Goal: Communication & Community: Participate in discussion

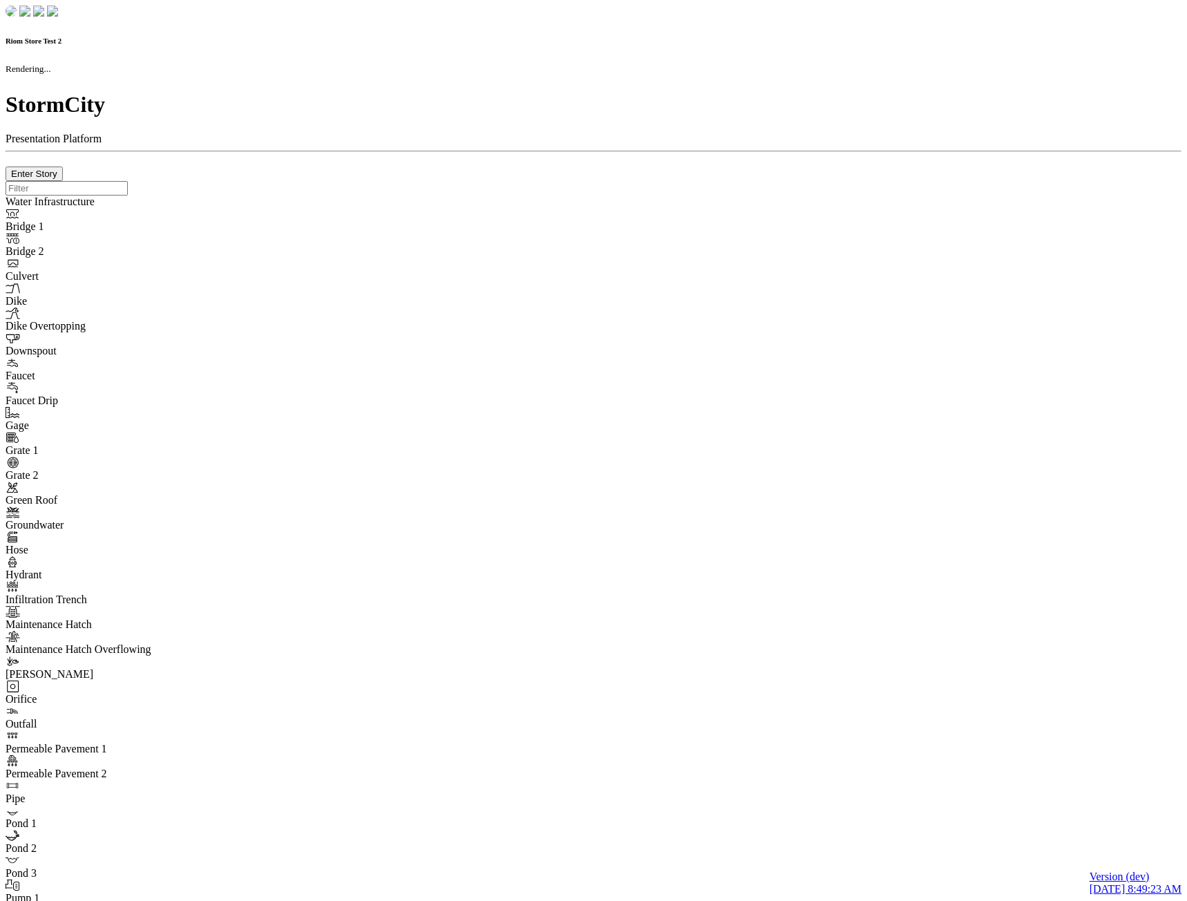
checkbox input "true"
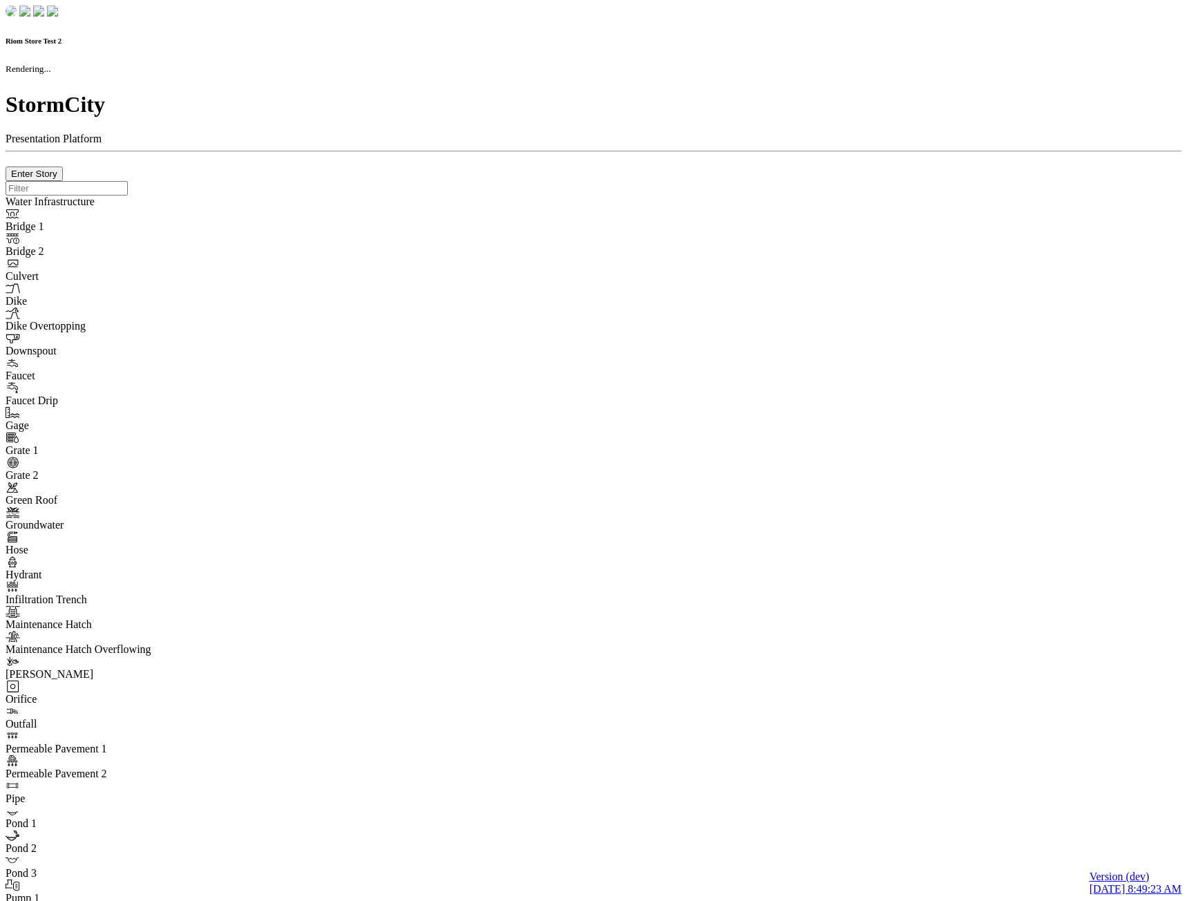
type input "0m"
type textarea "Depth = 0"
checkbox input "true"
select select "CIRCLE"
type input "7"
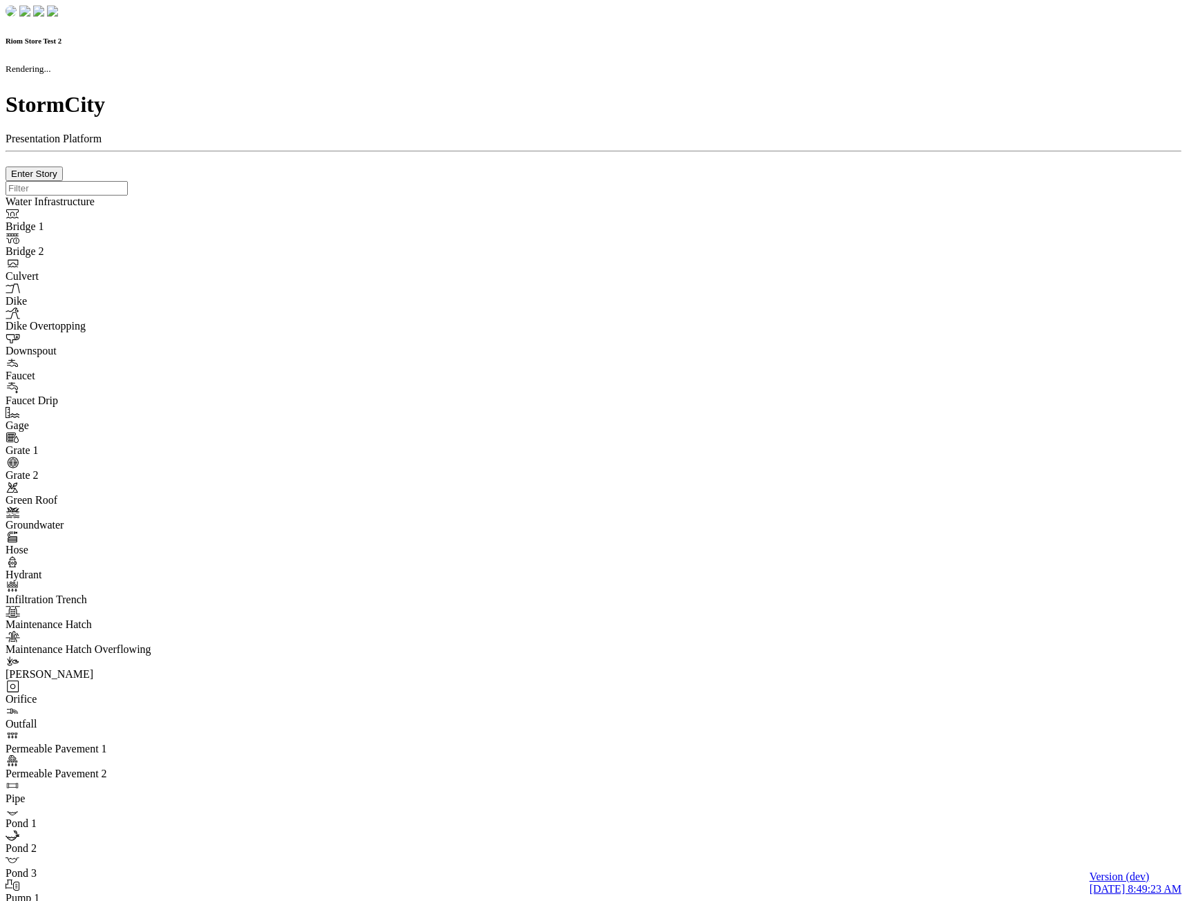
checkbox input "true"
type input "0"
select select "None"
type textarea "<i class="far fa-building"></i>"
type input "7"
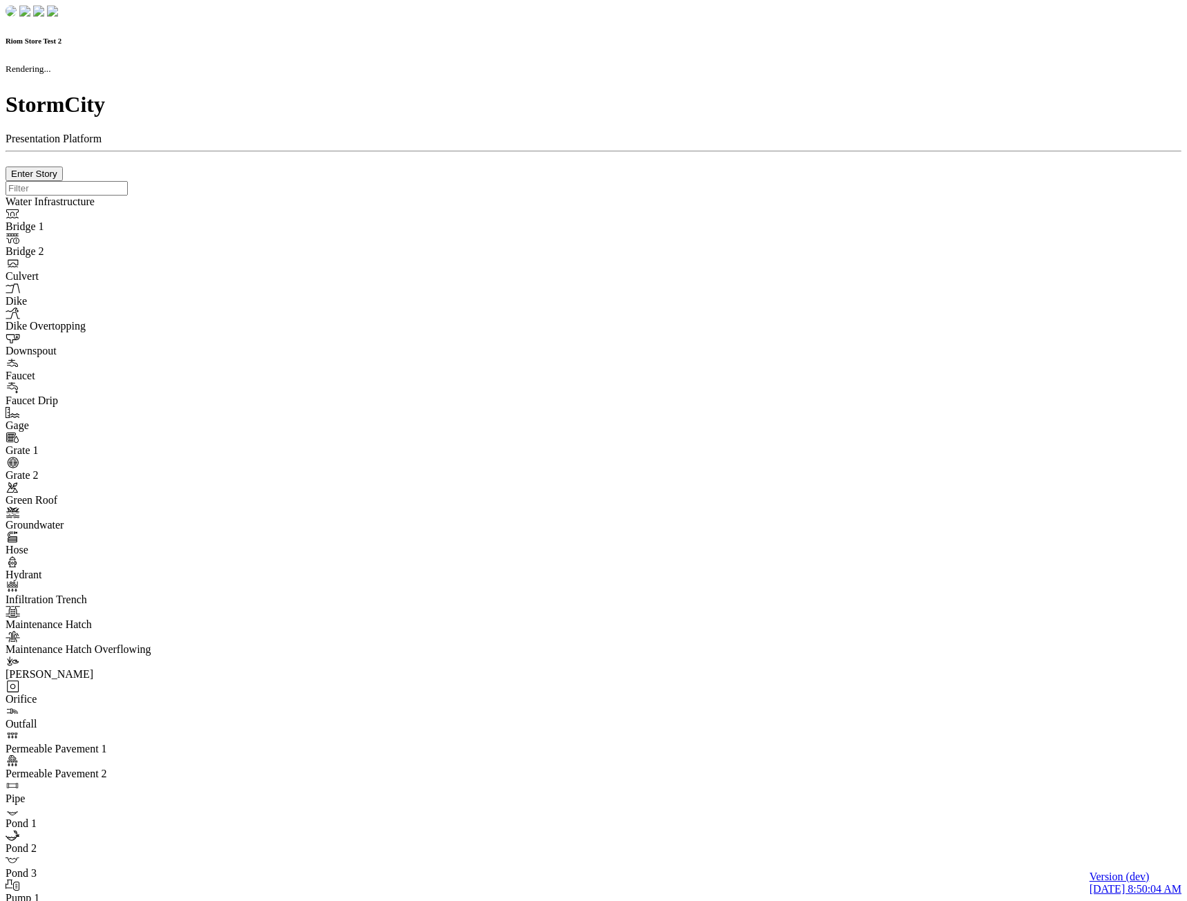
checkbox input "true"
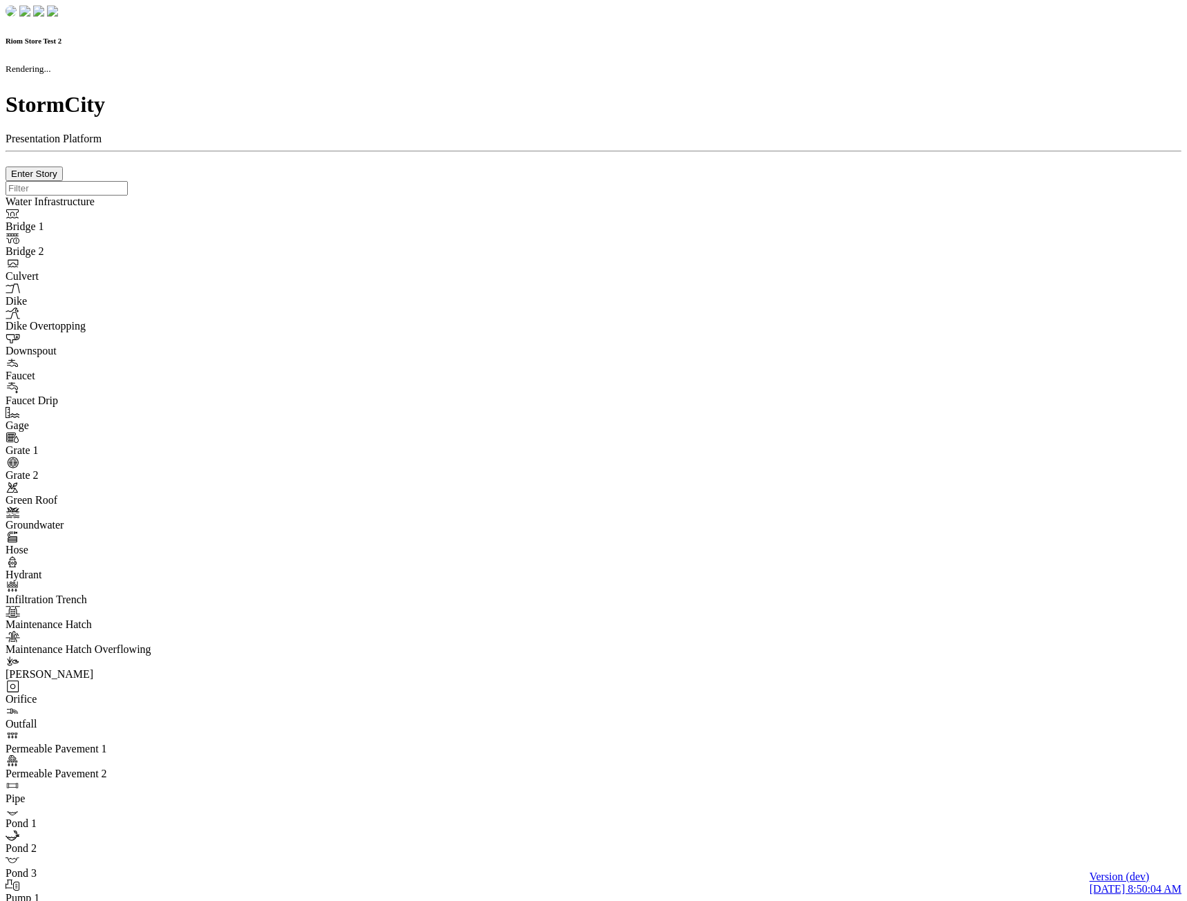
type input "0m"
type textarea "Depth = 0"
checkbox input "true"
select select "CIRCLE"
type input "7"
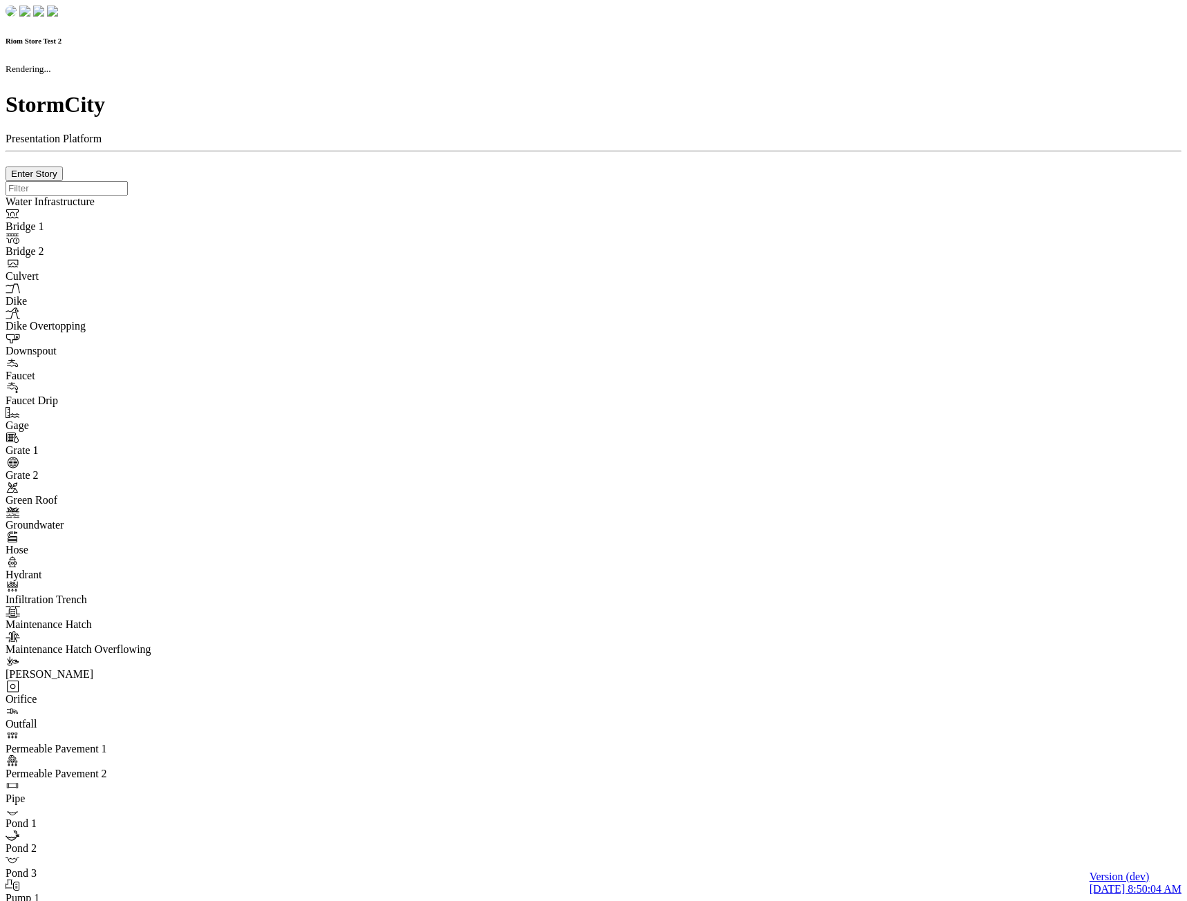
checkbox input "true"
type input "0"
select select "None"
type textarea "<i class="far fa-building"></i>"
type input "7"
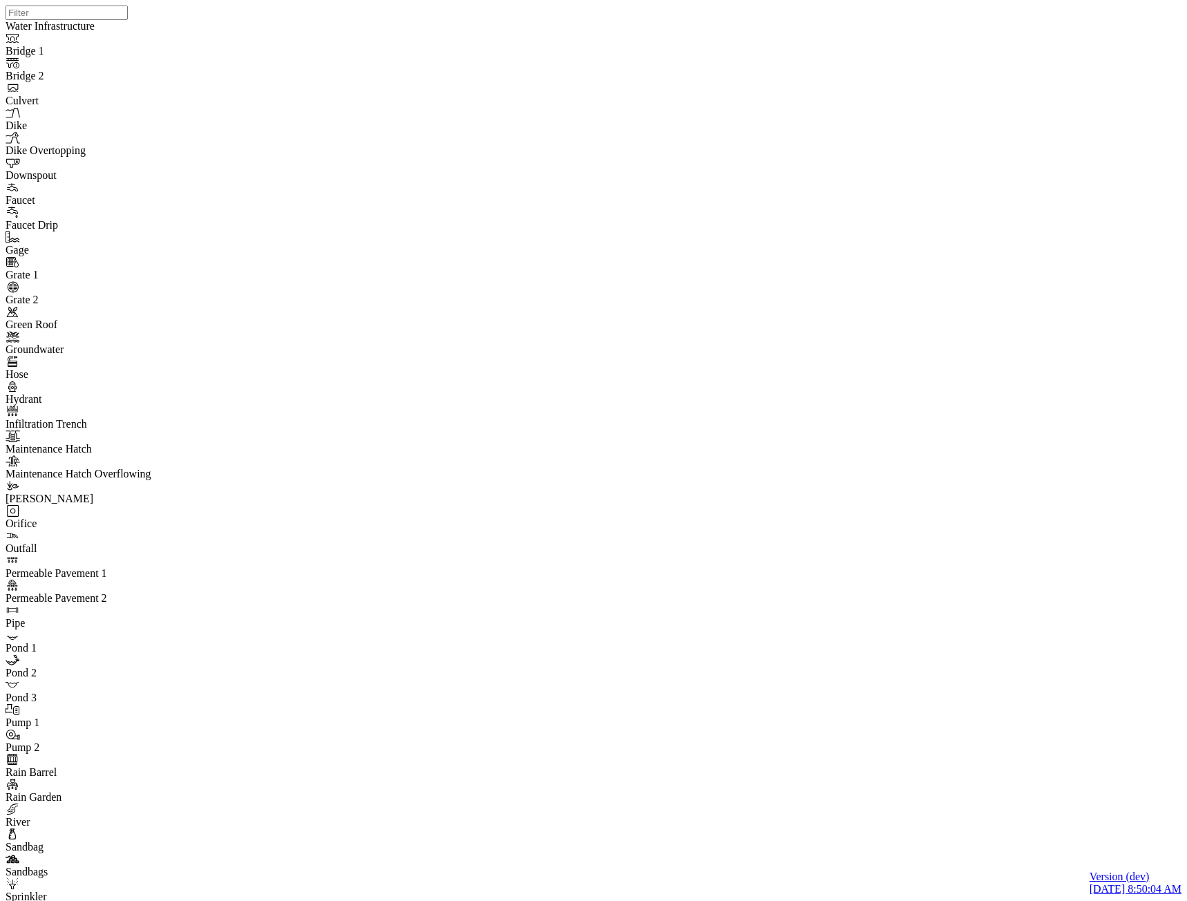
drag, startPoint x: 231, startPoint y: 339, endPoint x: 229, endPoint y: 351, distance: 11.8
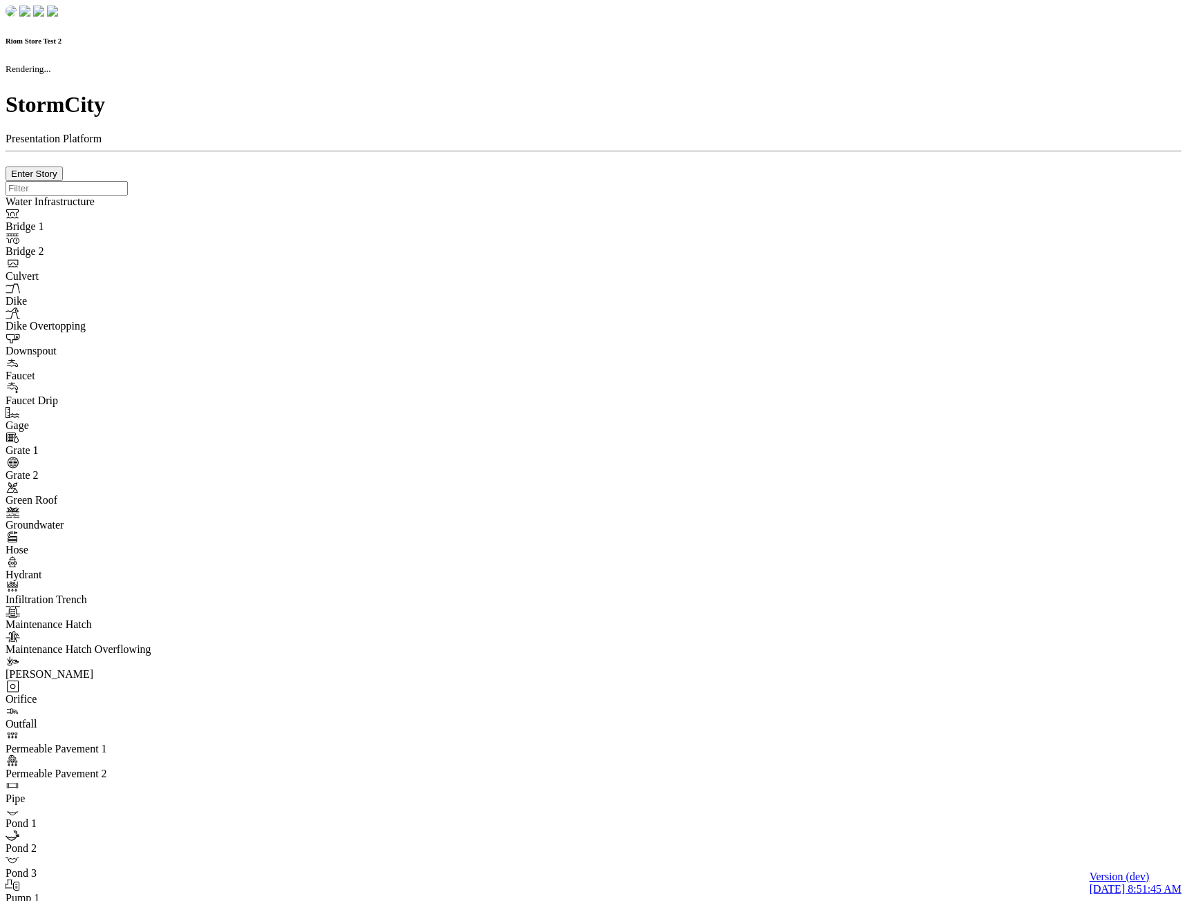
checkbox input "true"
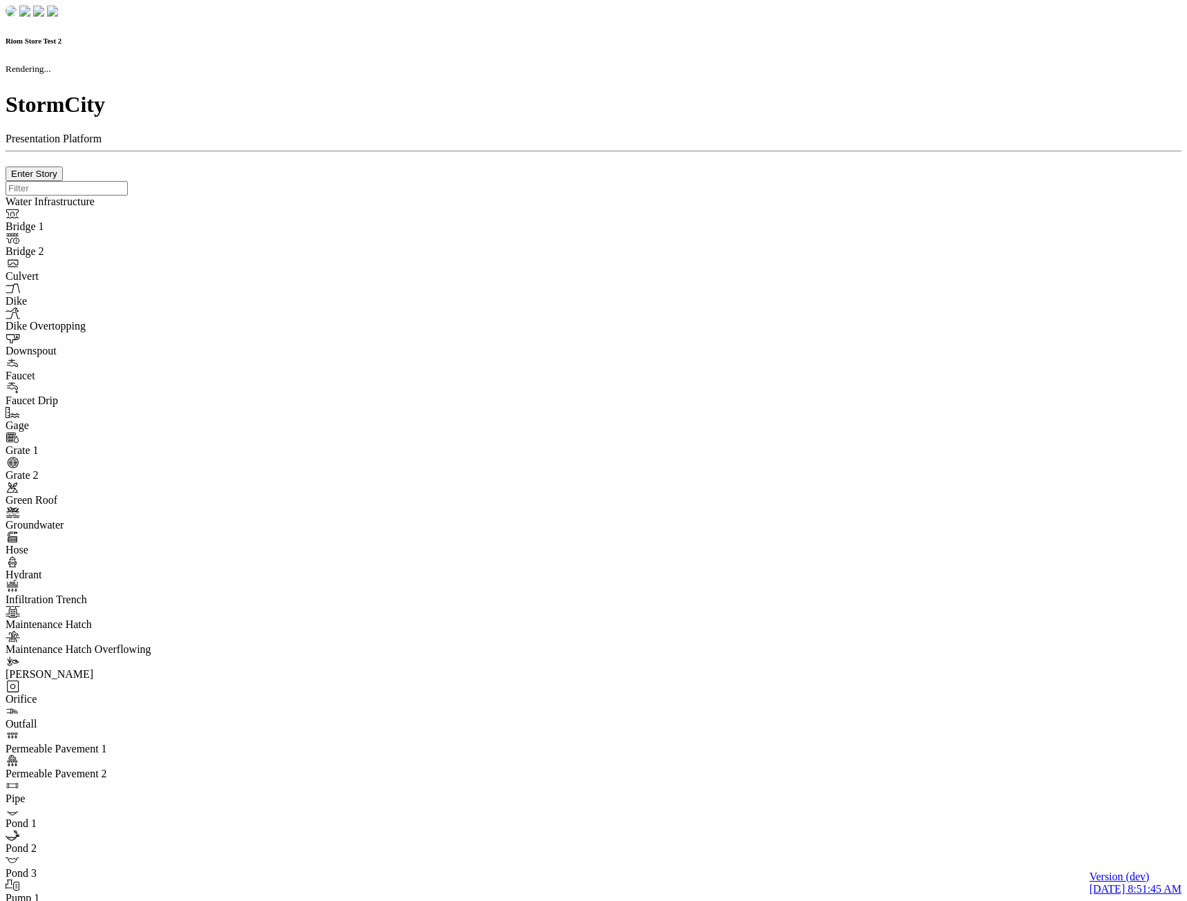
type input "0m"
type textarea "Depth = 0"
checkbox input "true"
select select "CIRCLE"
type input "7"
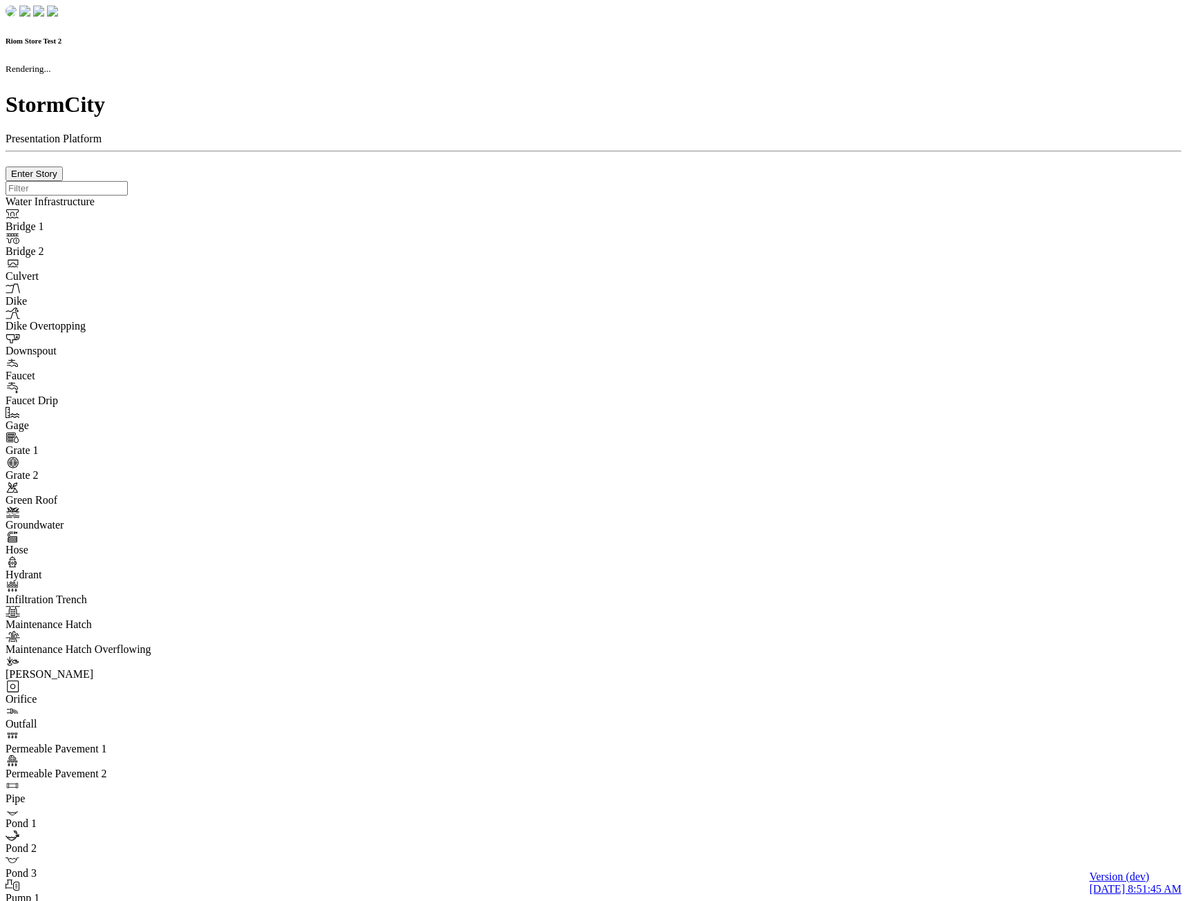
checkbox input "true"
type input "0"
type textarea "<i class="far fa-building"></i>"
select select "None"
type input "7"
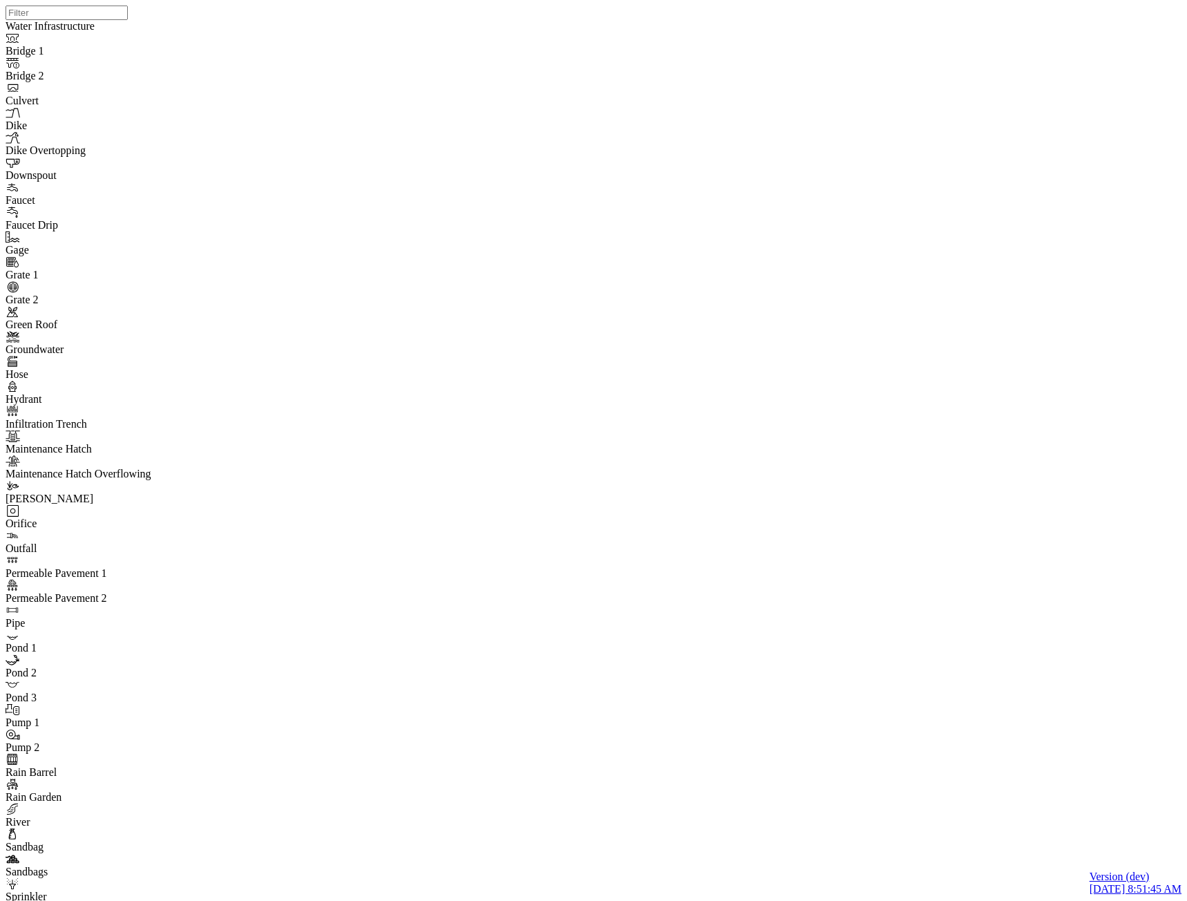
click at [728, 262] on div "JC" at bounding box center [722, 256] width 12 height 12
click at [455, 340] on div "JC" at bounding box center [449, 334] width 12 height 12
click at [467, 596] on div "JC" at bounding box center [461, 590] width 12 height 12
click at [455, 340] on div "JC" at bounding box center [449, 334] width 12 height 12
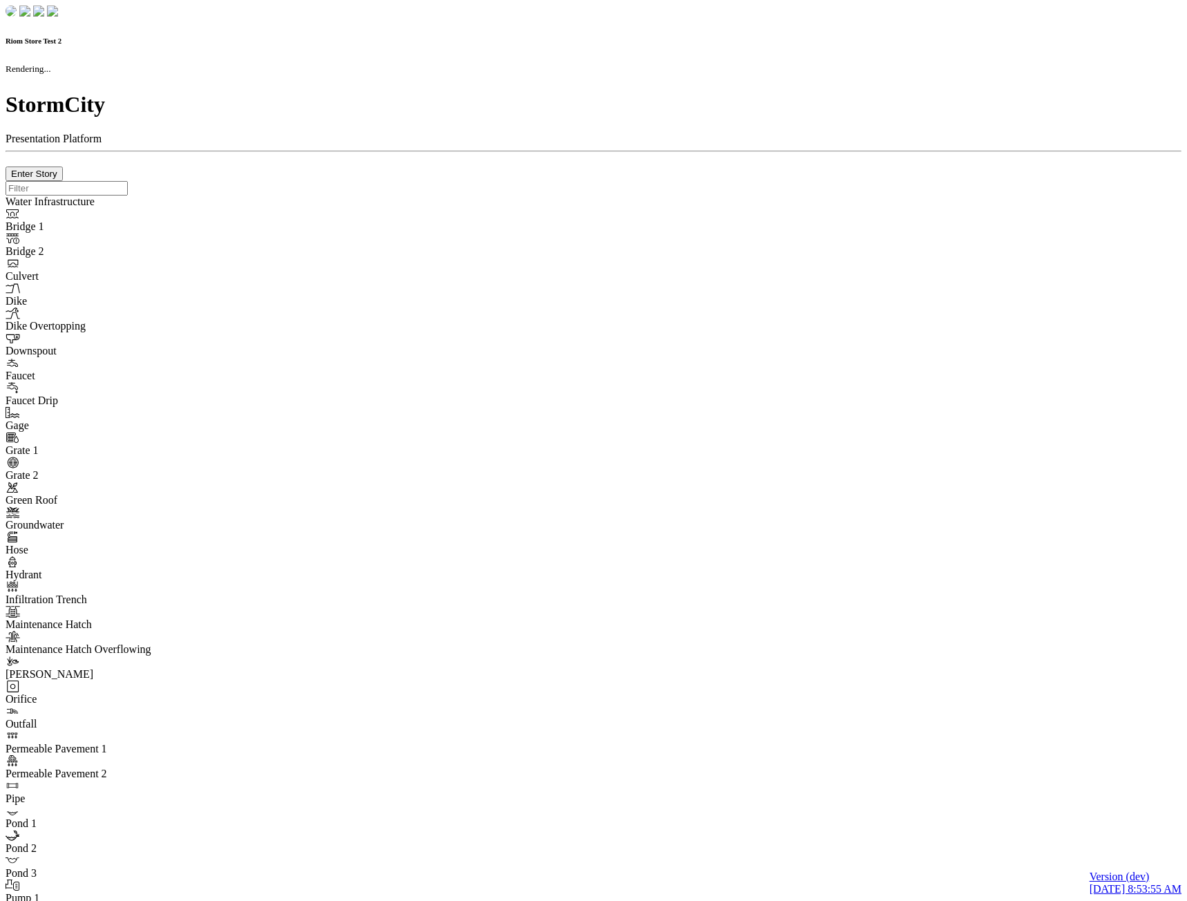
checkbox input "true"
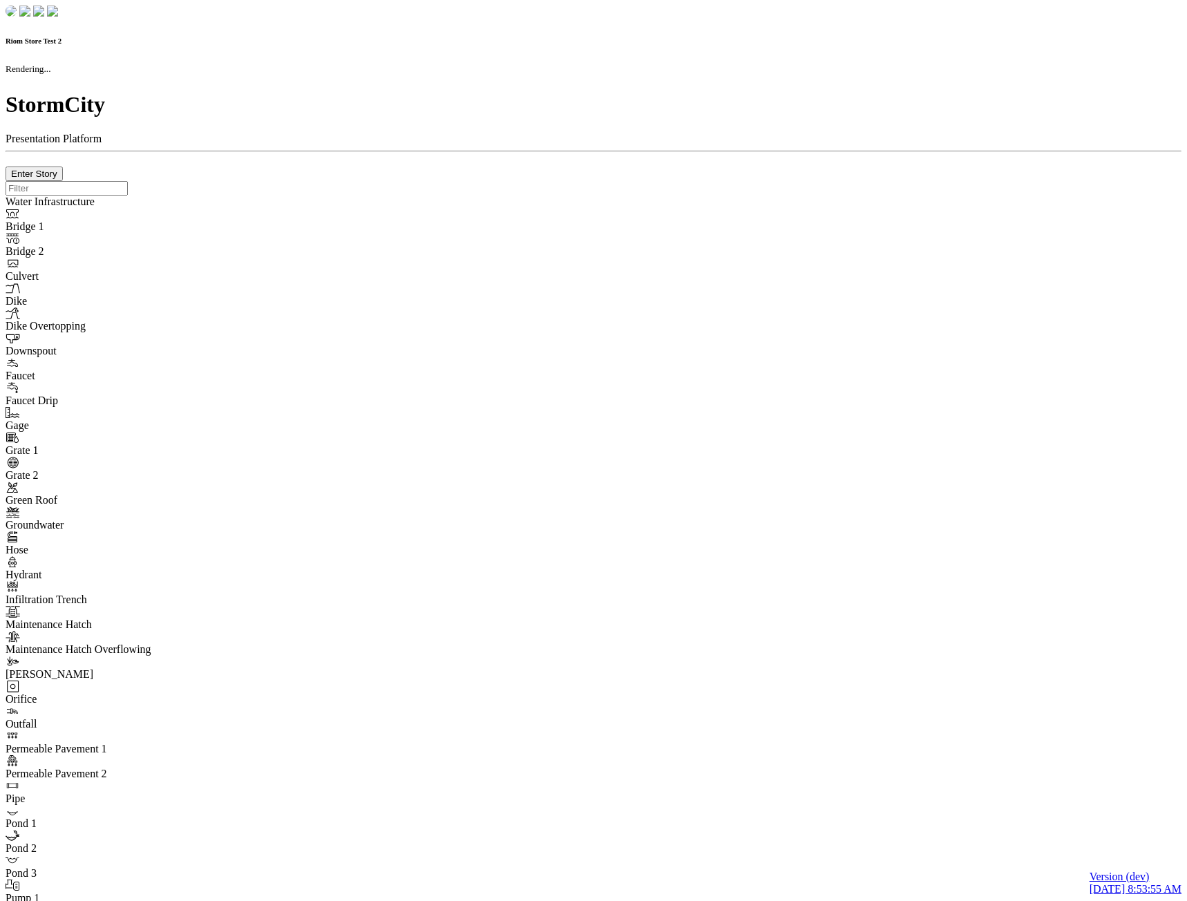
type input "0m"
type textarea "Depth = 0"
checkbox input "true"
select select "CIRCLE"
type input "7"
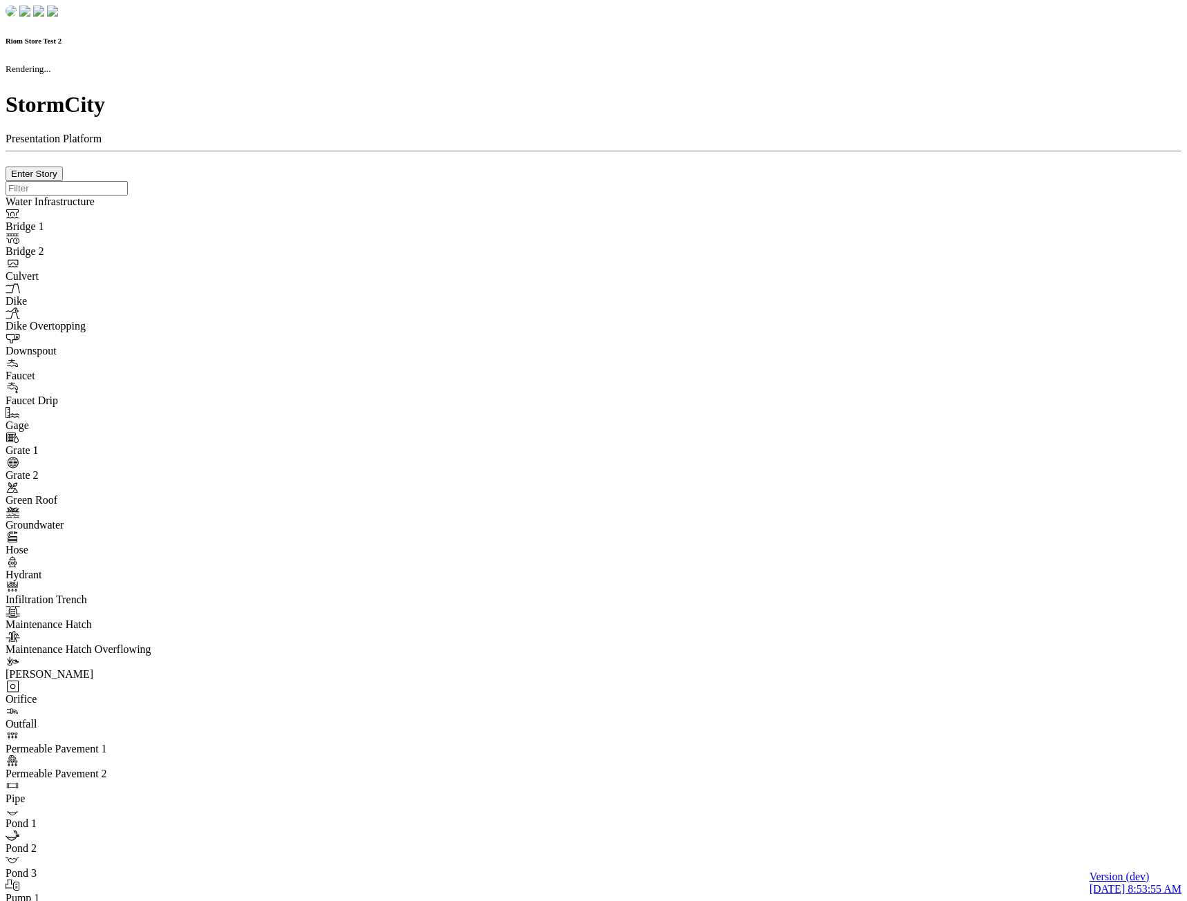
checkbox input "true"
type input "0"
select select "None"
type textarea "<i class="far fa-building"></i>"
type input "7"
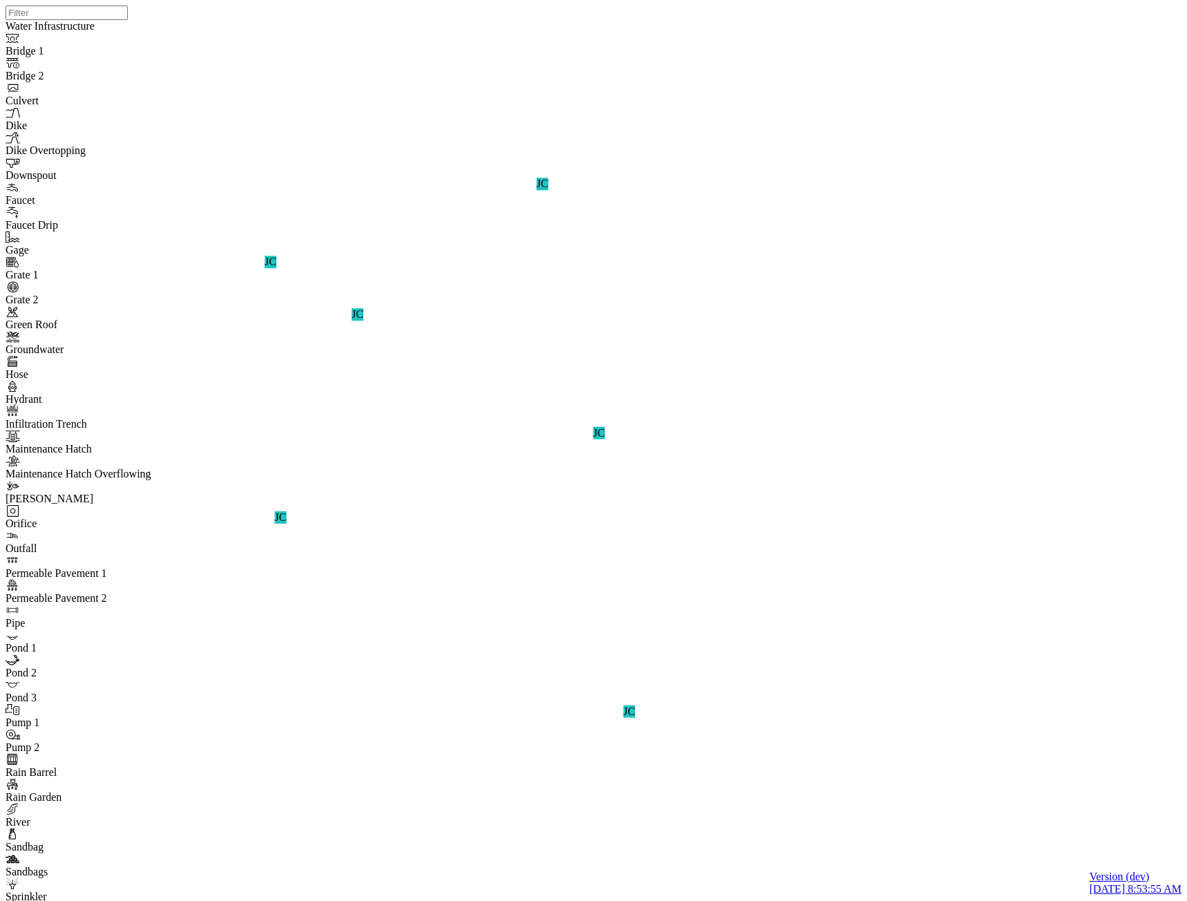
drag, startPoint x: 636, startPoint y: 173, endPoint x: 613, endPoint y: 340, distance: 169.5
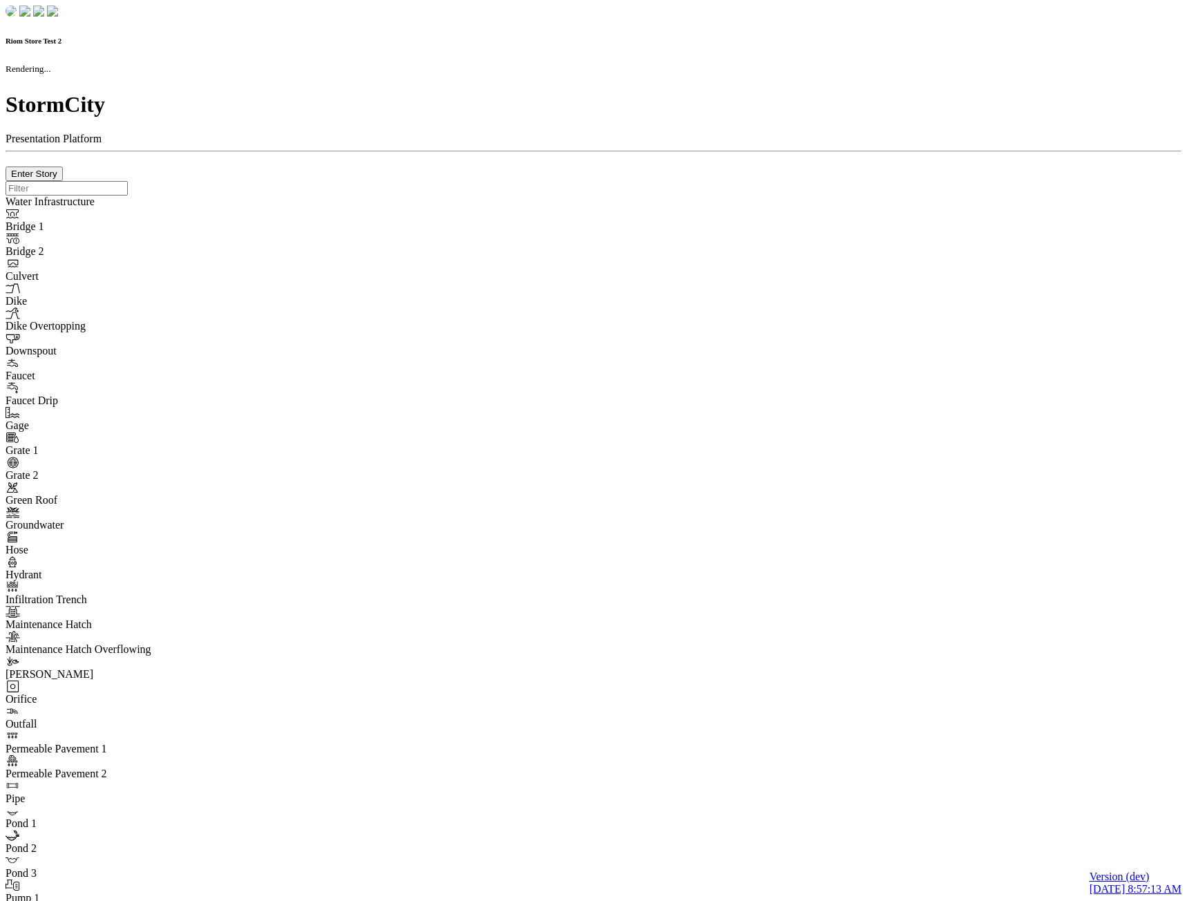
checkbox input "true"
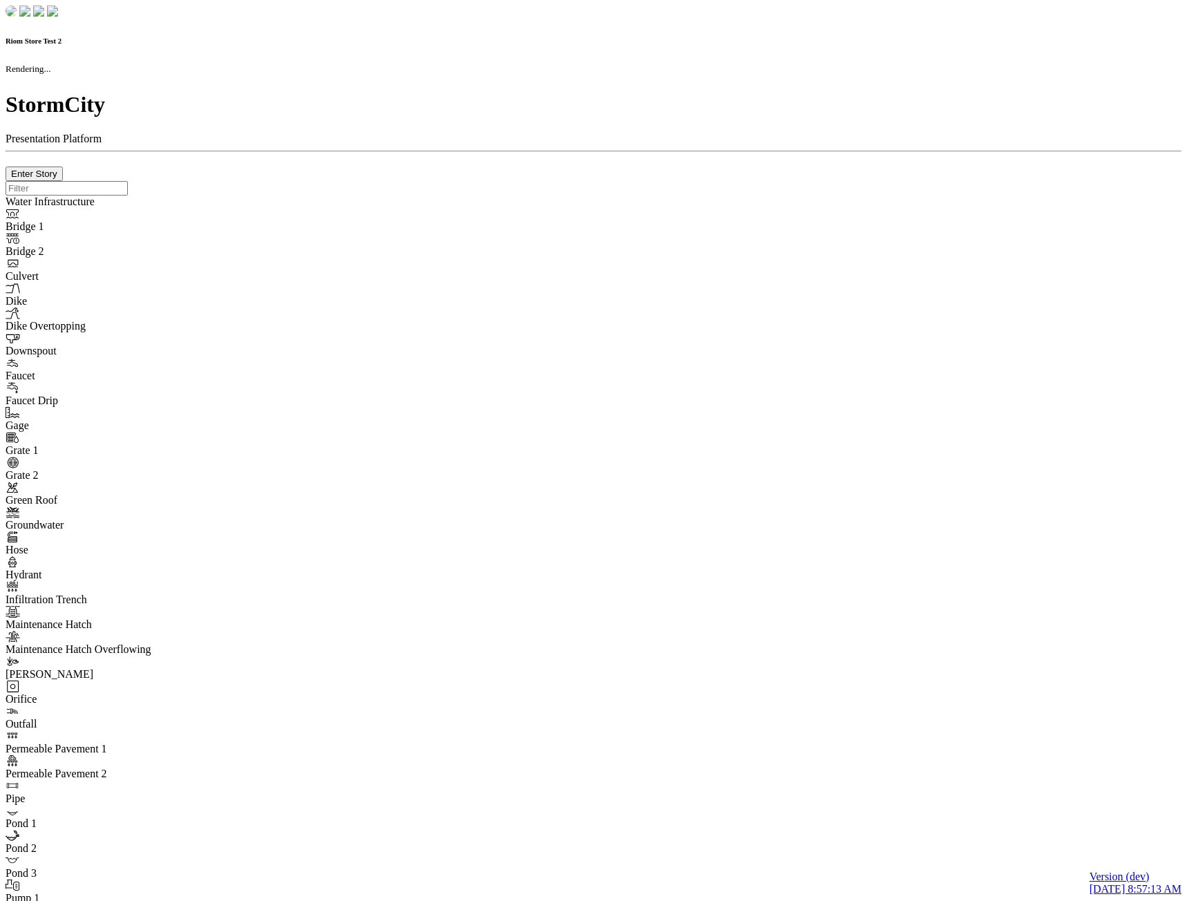
type input "0m"
type textarea "Depth = 0"
checkbox input "true"
select select "CIRCLE"
type input "7"
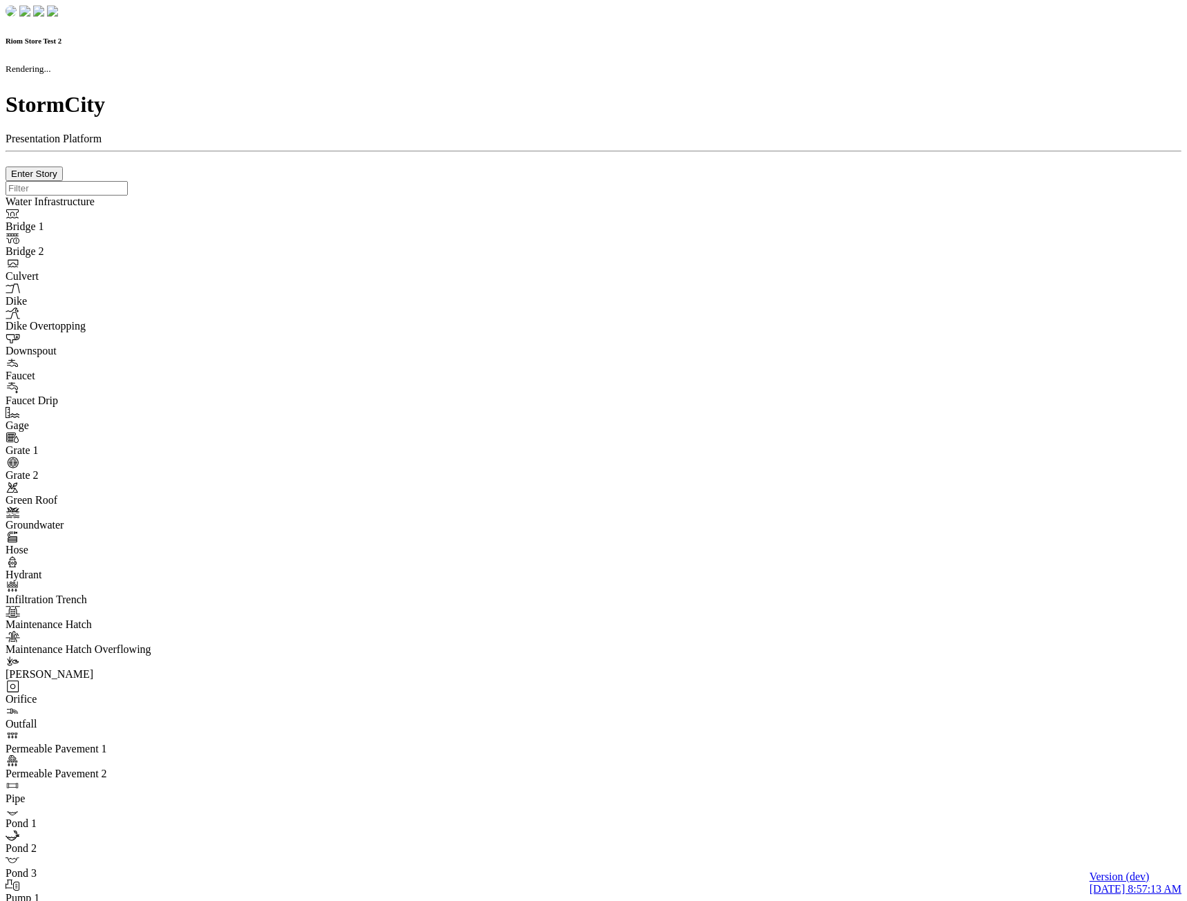
checkbox input "true"
type input "0"
type textarea "<i class="far fa-building"></i>"
select select "None"
type input "7"
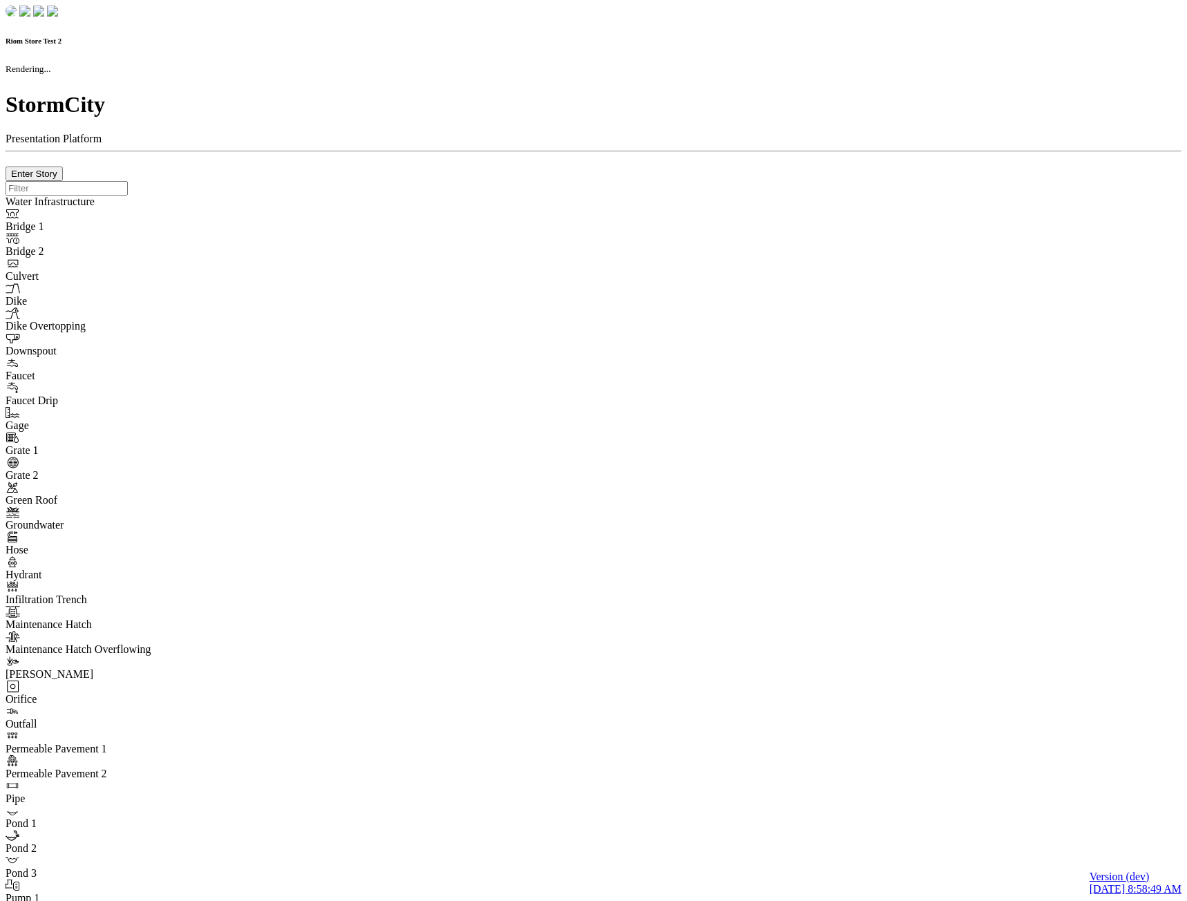
checkbox input "true"
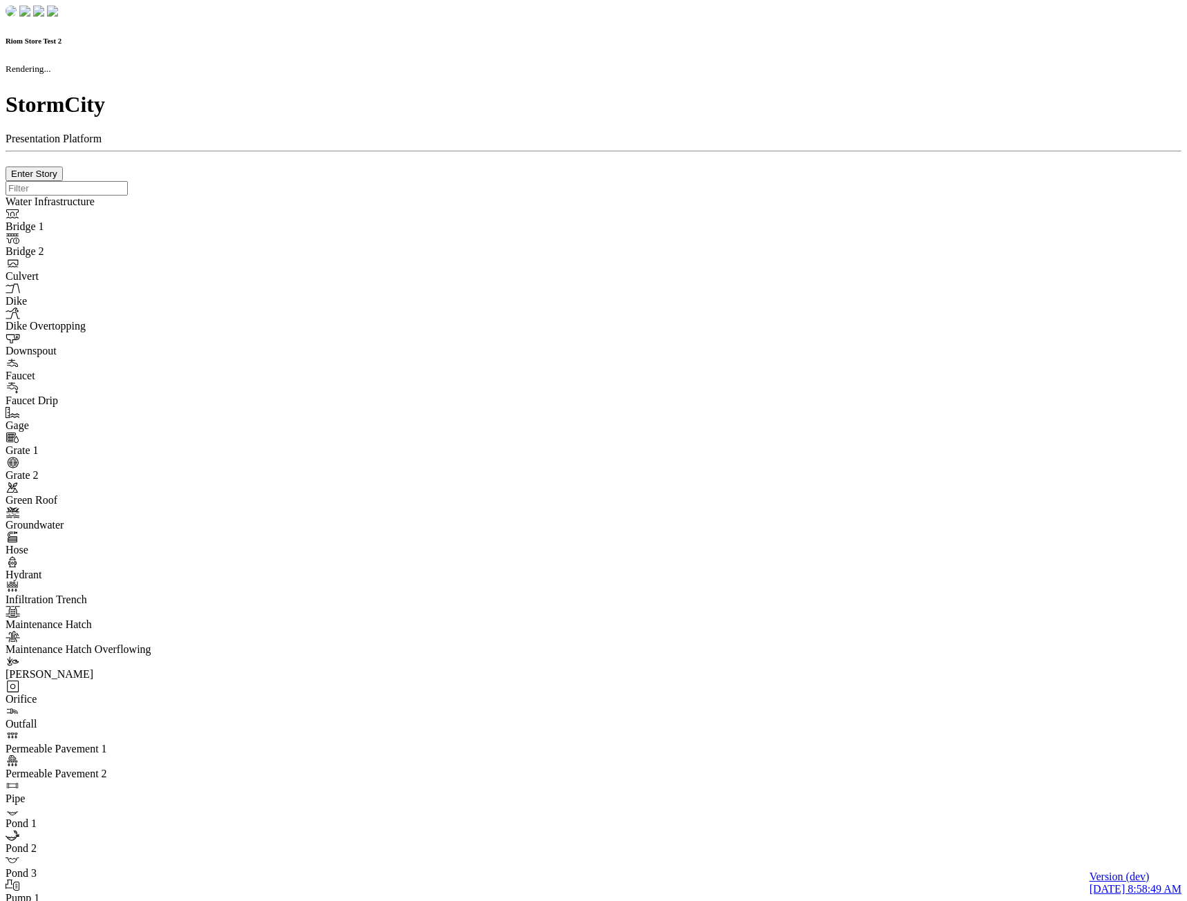
type input "0m"
type textarea "Depth = 0"
checkbox input "true"
select select "CIRCLE"
type input "7"
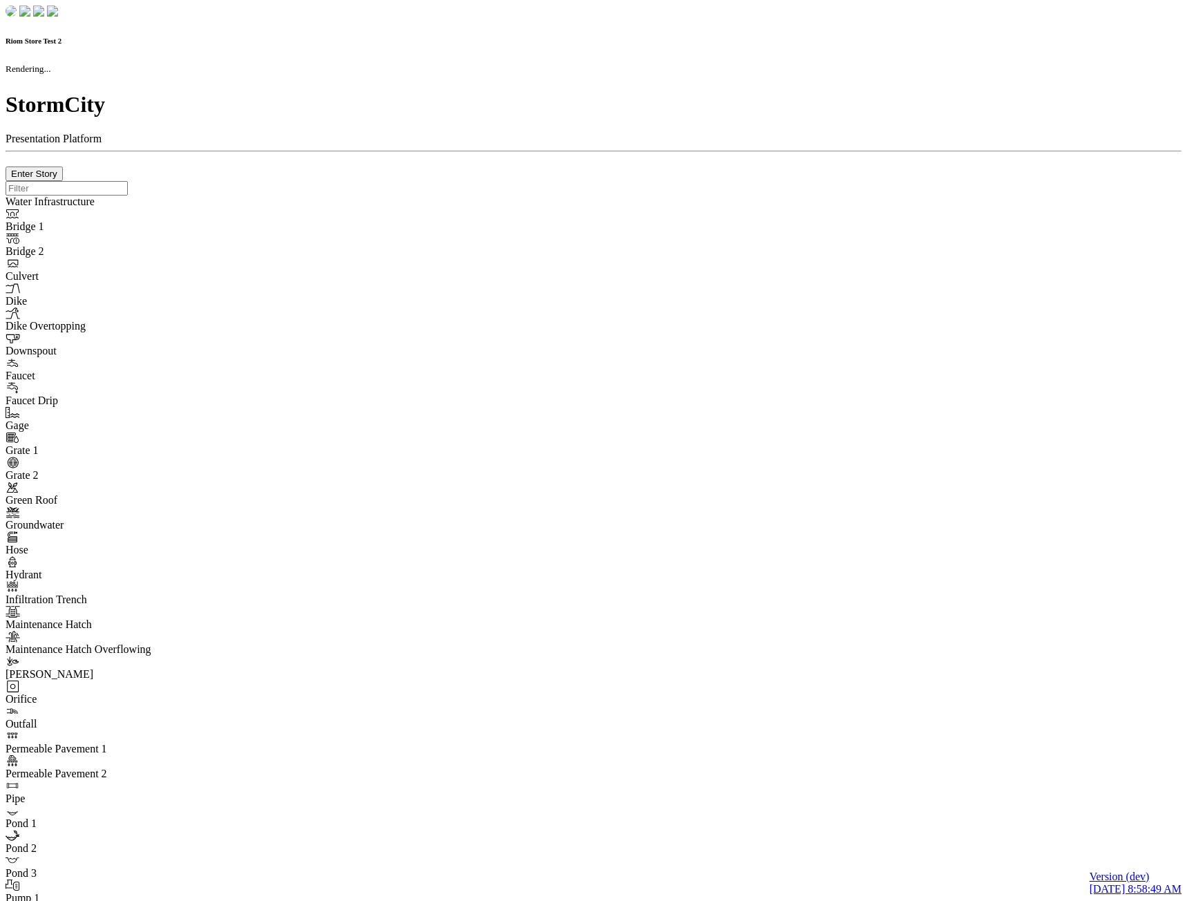
checkbox input "true"
type input "0"
select select "None"
type textarea "<i class="far fa-building"></i>"
type input "7"
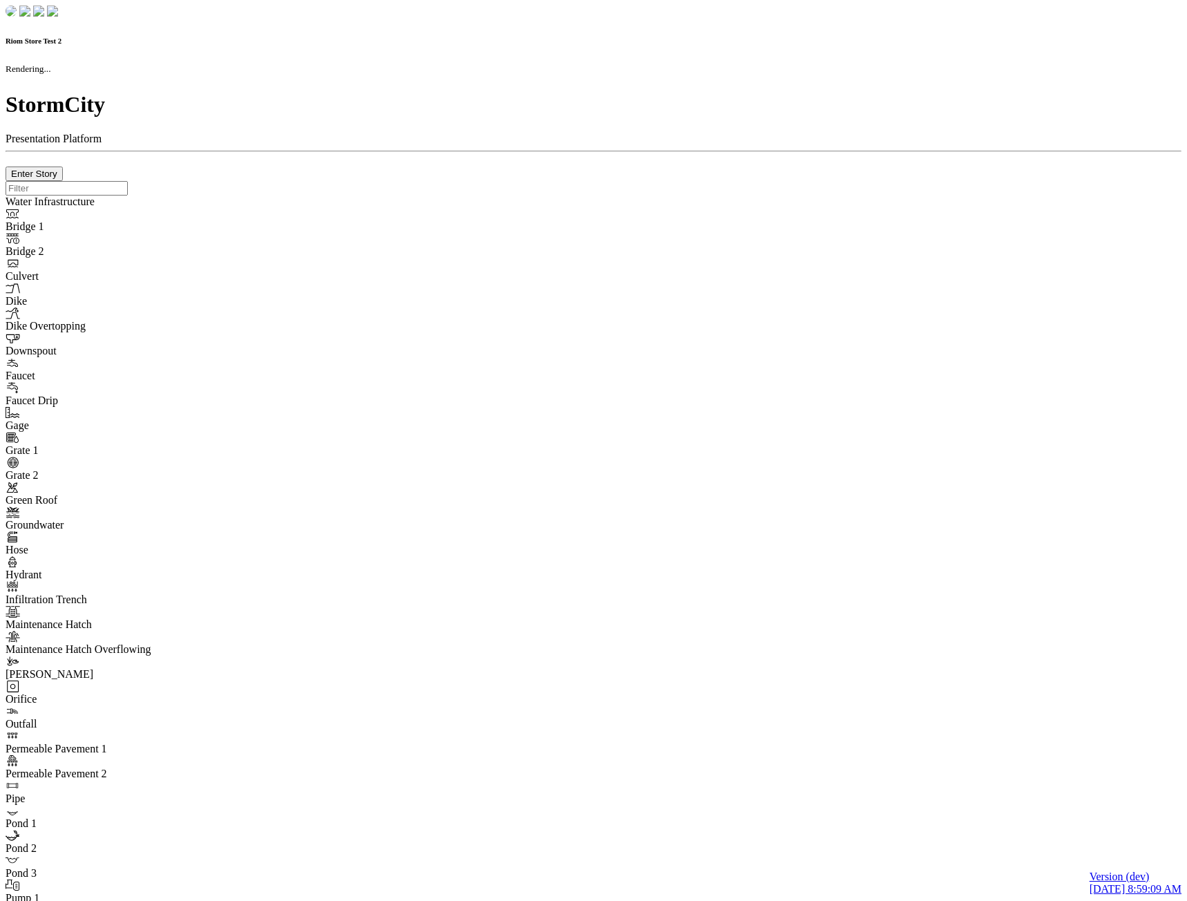
checkbox input "true"
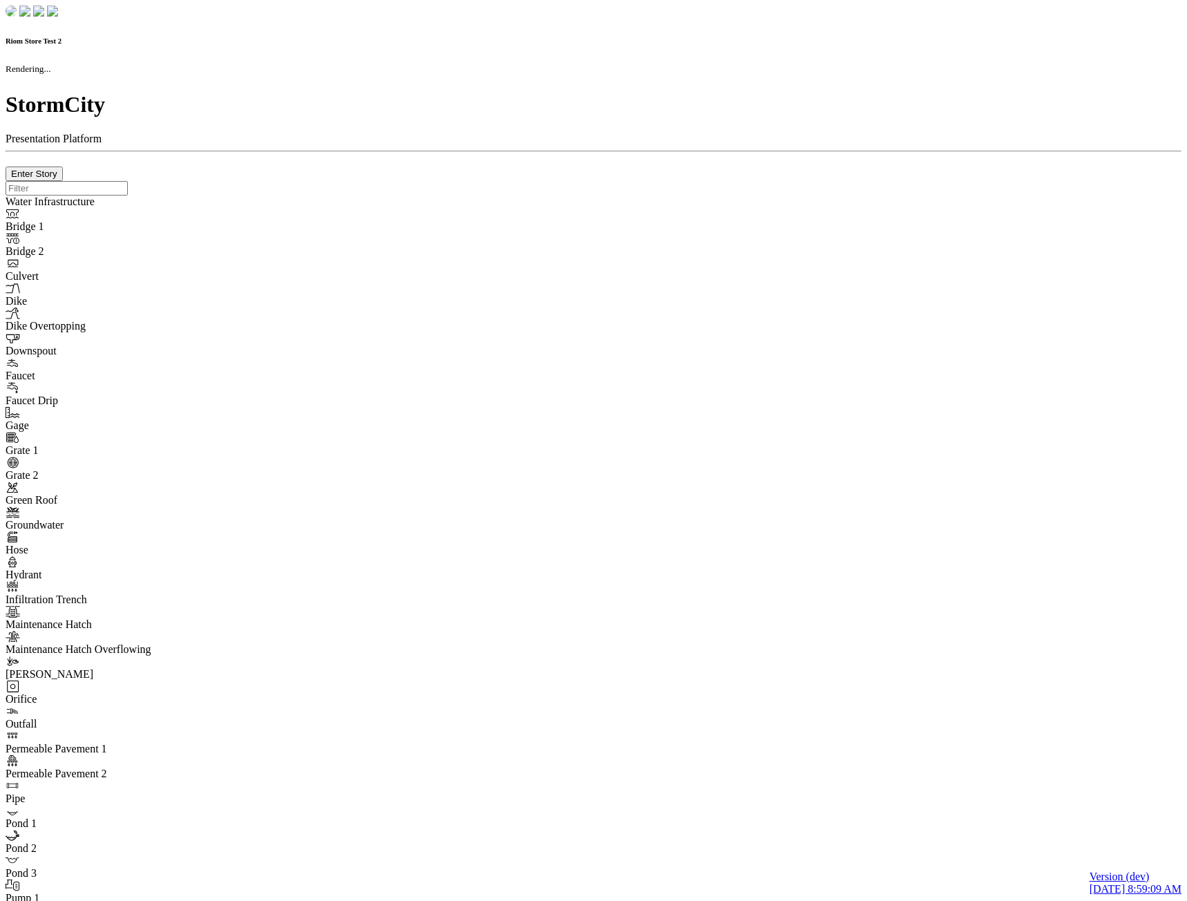
type input "0m"
type textarea "Depth = 0"
checkbox input "true"
select select "CIRCLE"
type input "7"
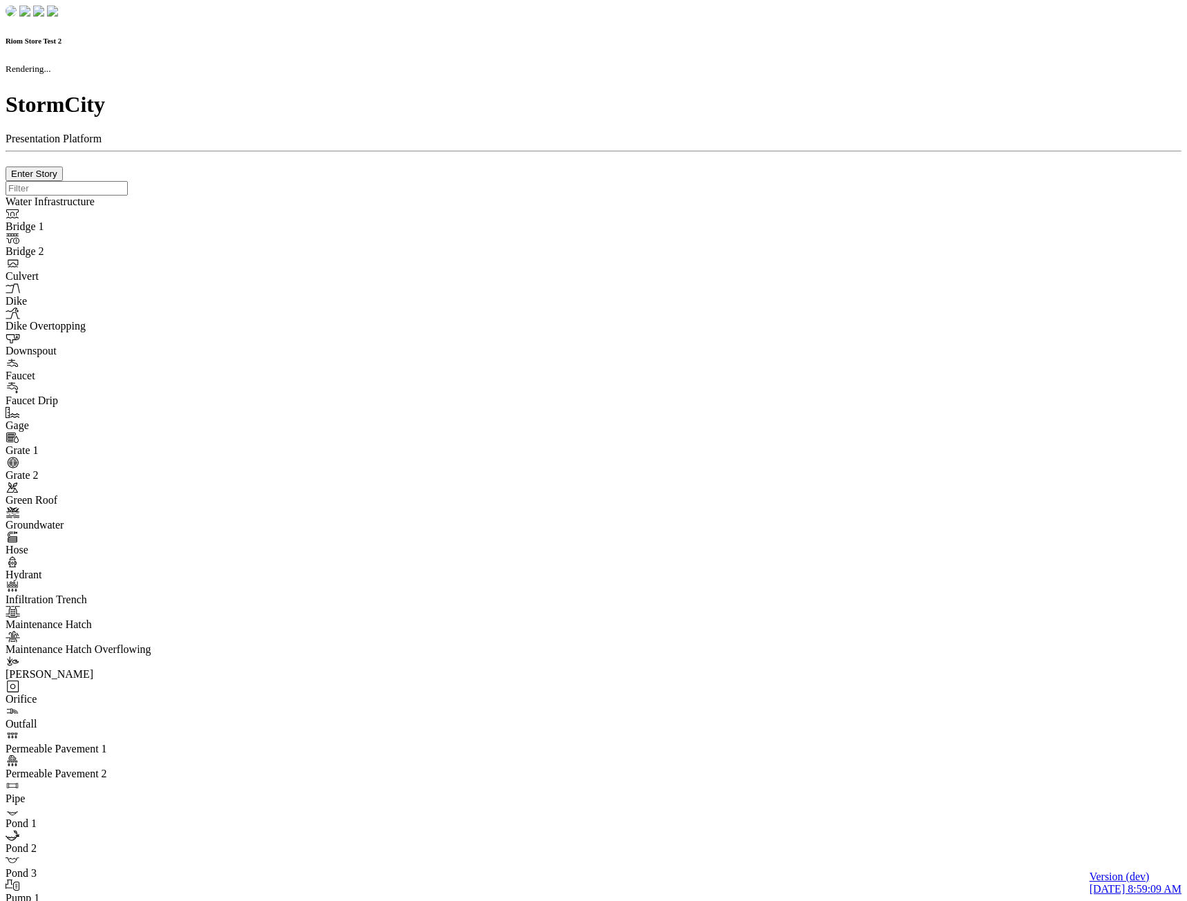
checkbox input "true"
type input "0"
select select "None"
type textarea "<i class="far fa-building"></i>"
type input "7"
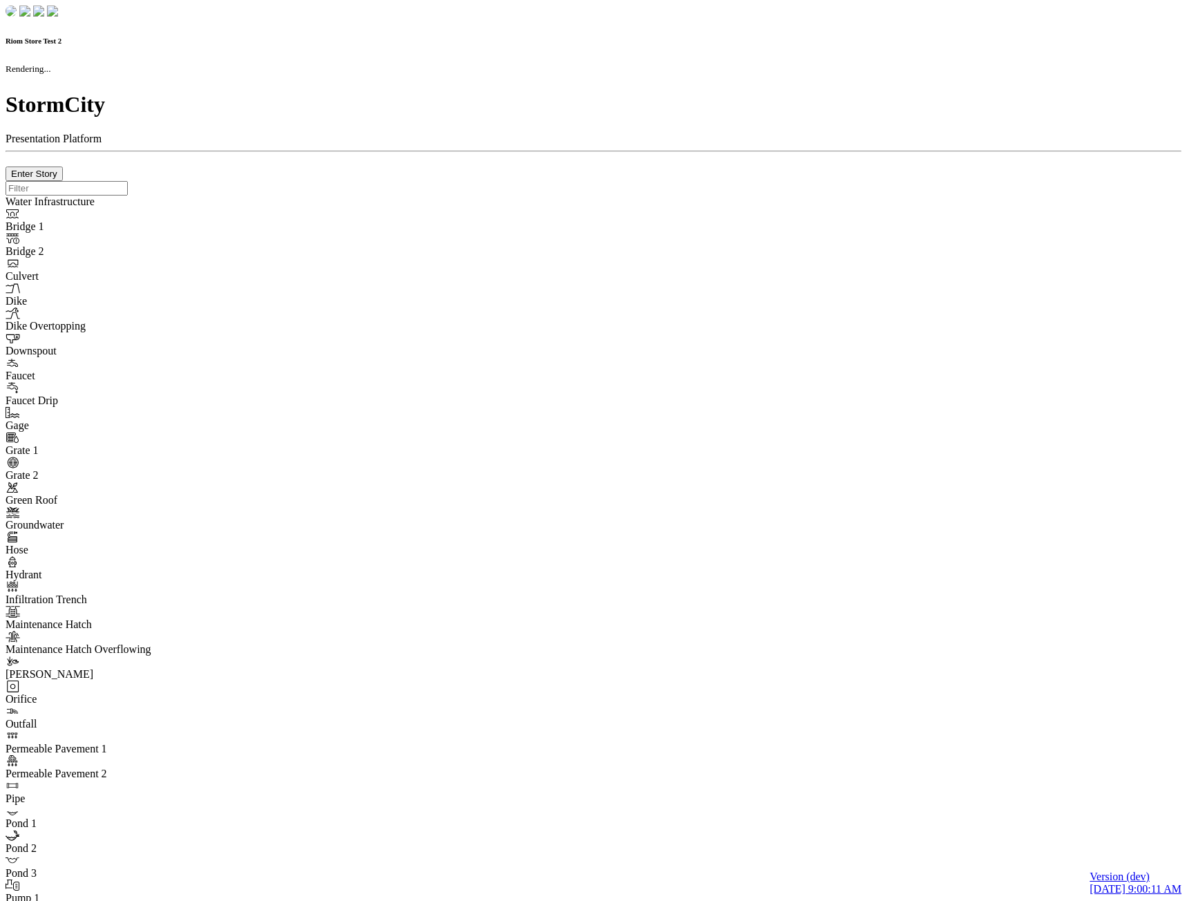
checkbox input "true"
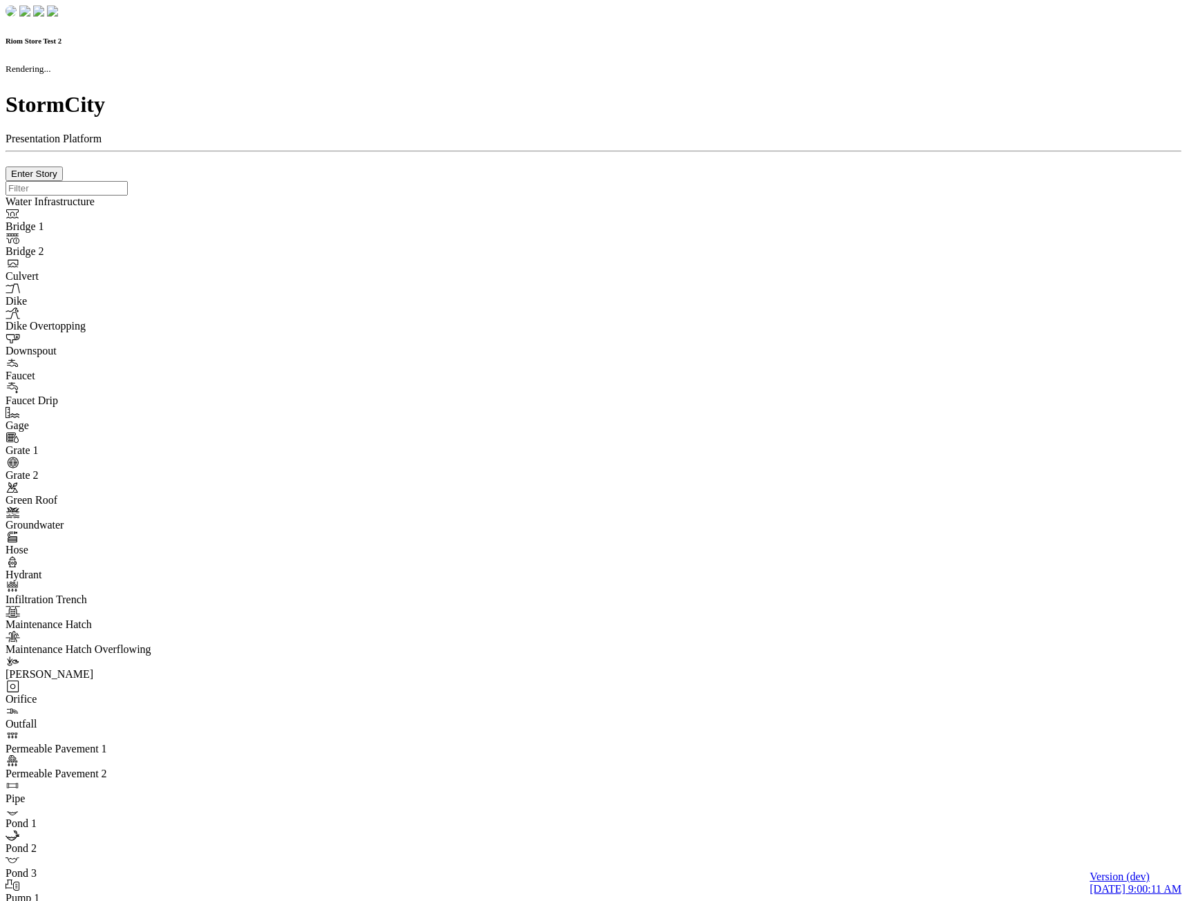
type input "0m"
type textarea "Depth = 0"
checkbox input "true"
select select "CIRCLE"
type input "7"
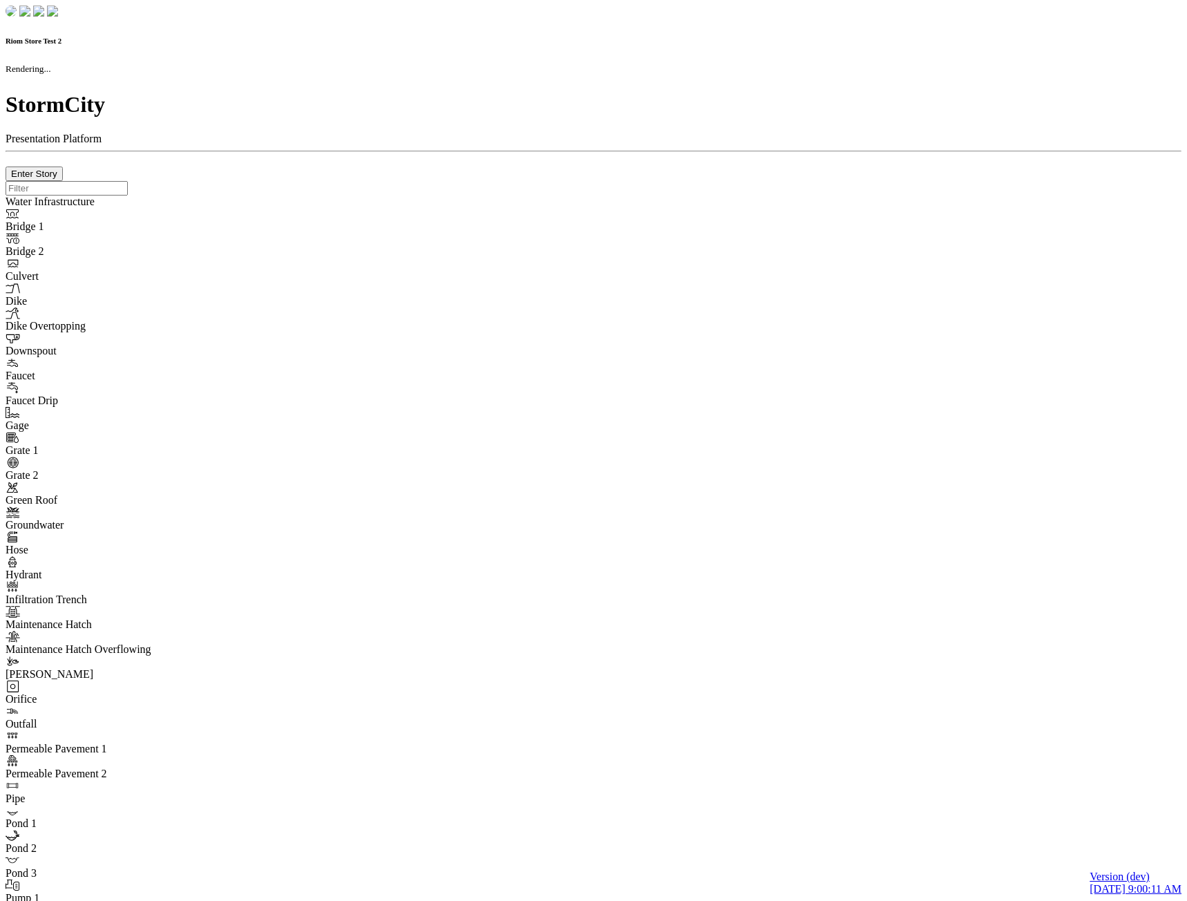
checkbox input "true"
type input "0"
type textarea "<i class="far fa-building"></i>"
checkbox input "true"
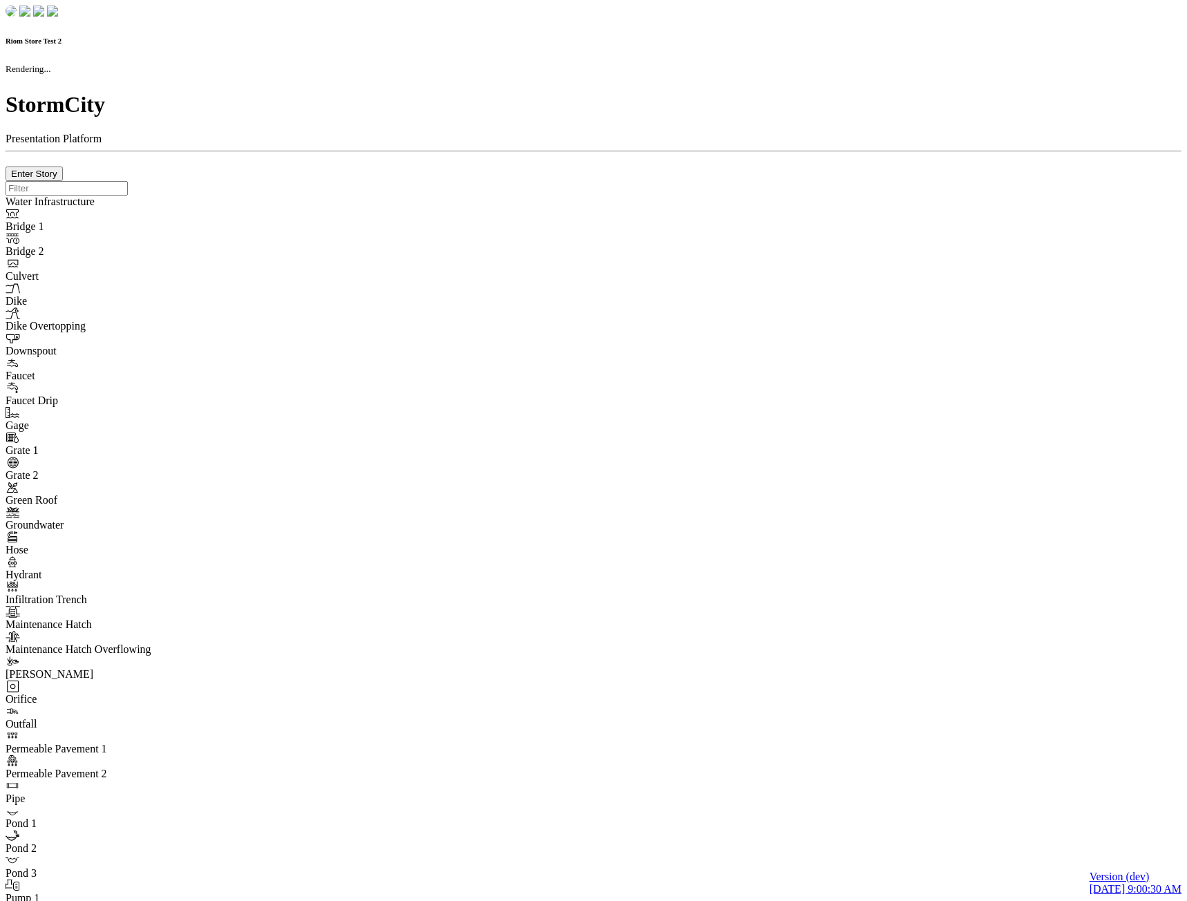
checkbox input "true"
type input "0m"
type textarea "Depth = 0"
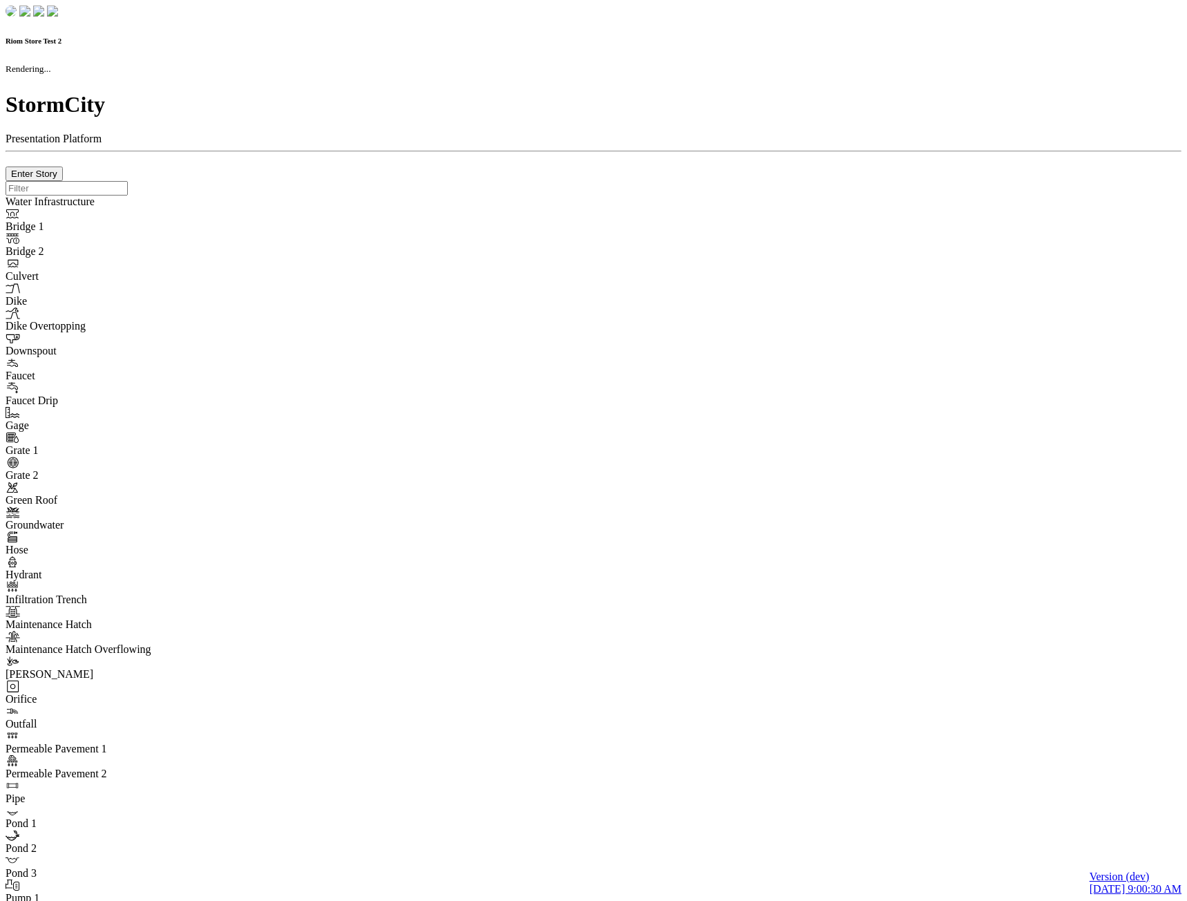
checkbox input "true"
select select "CIRCLE"
type input "7"
checkbox input "true"
type input "0"
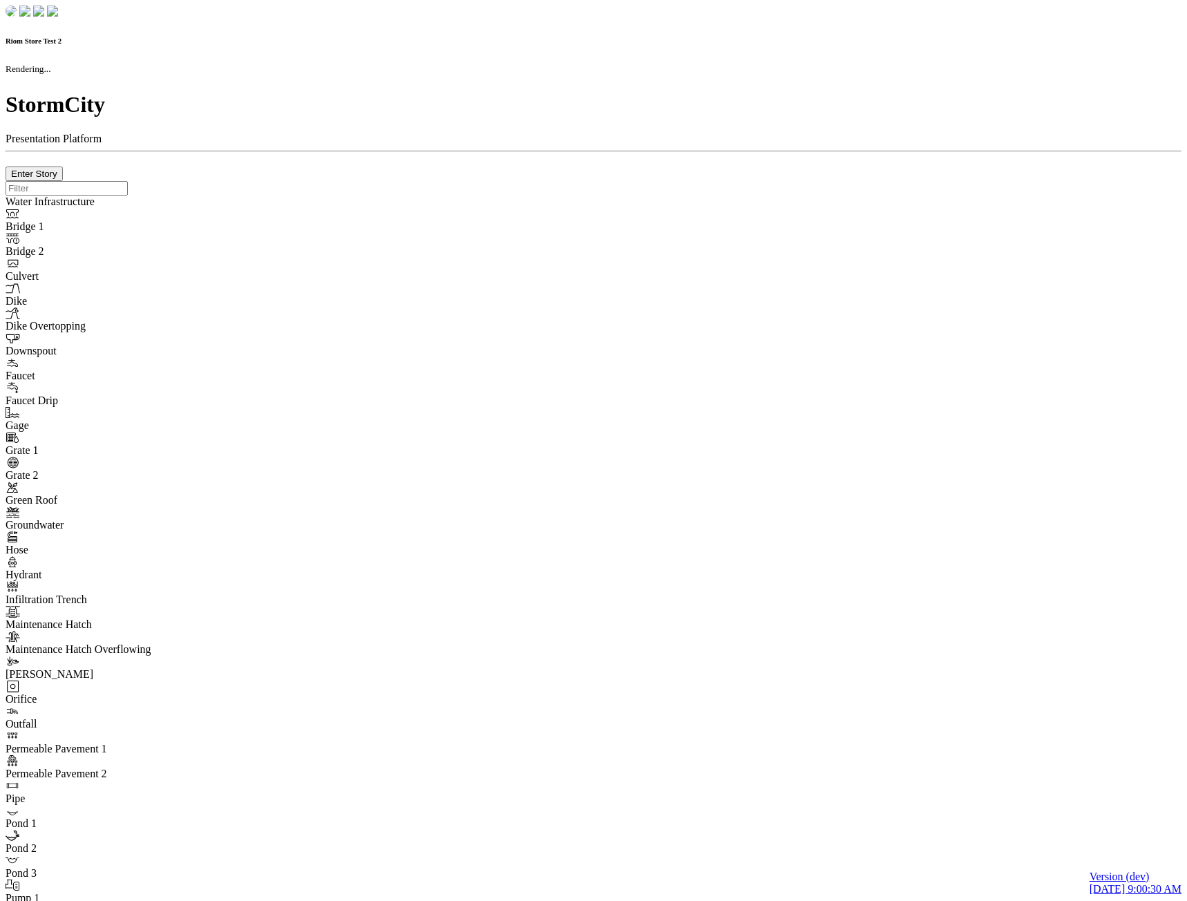
type textarea "<i class="far fa-building"></i>"
type input "7"
select select "None"
checkbox input "true"
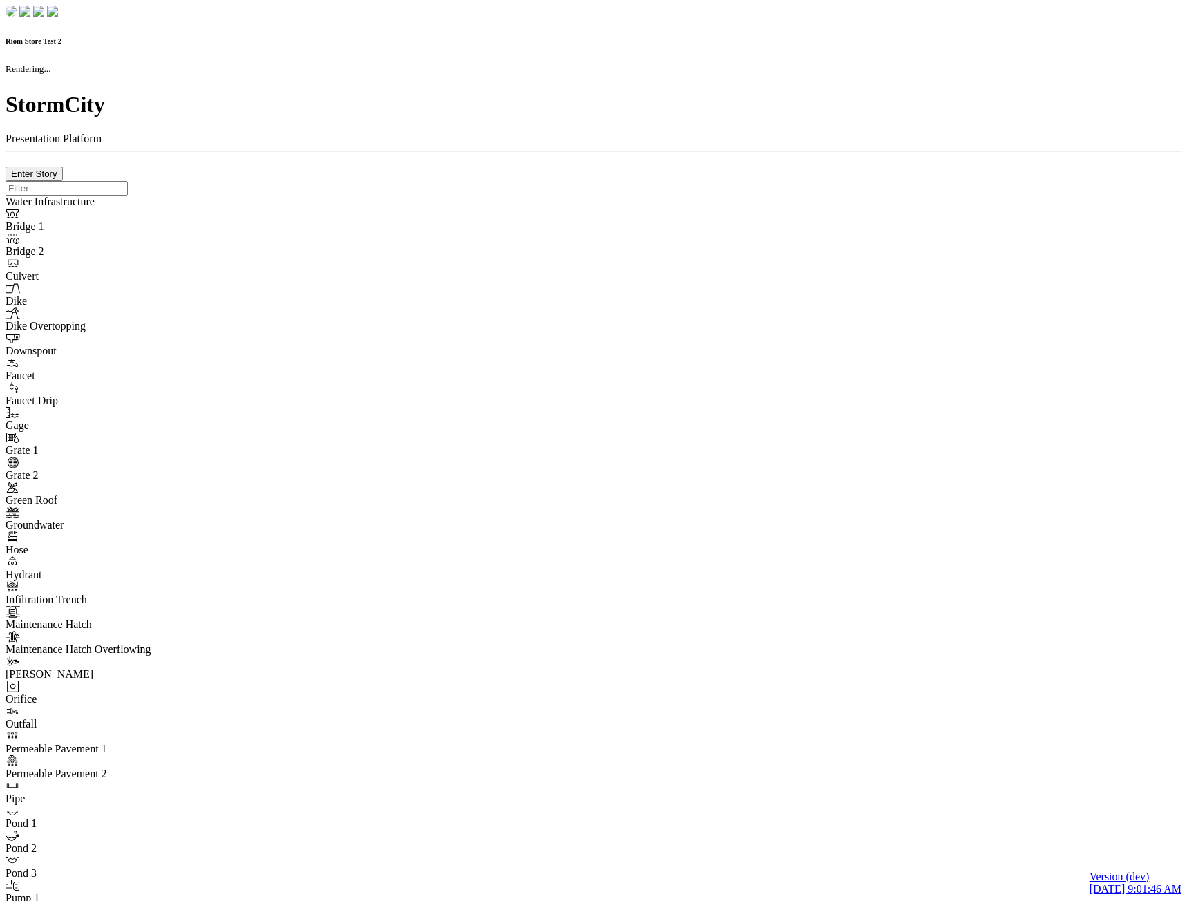
checkbox input "true"
type input "0m"
type textarea "Depth = 0"
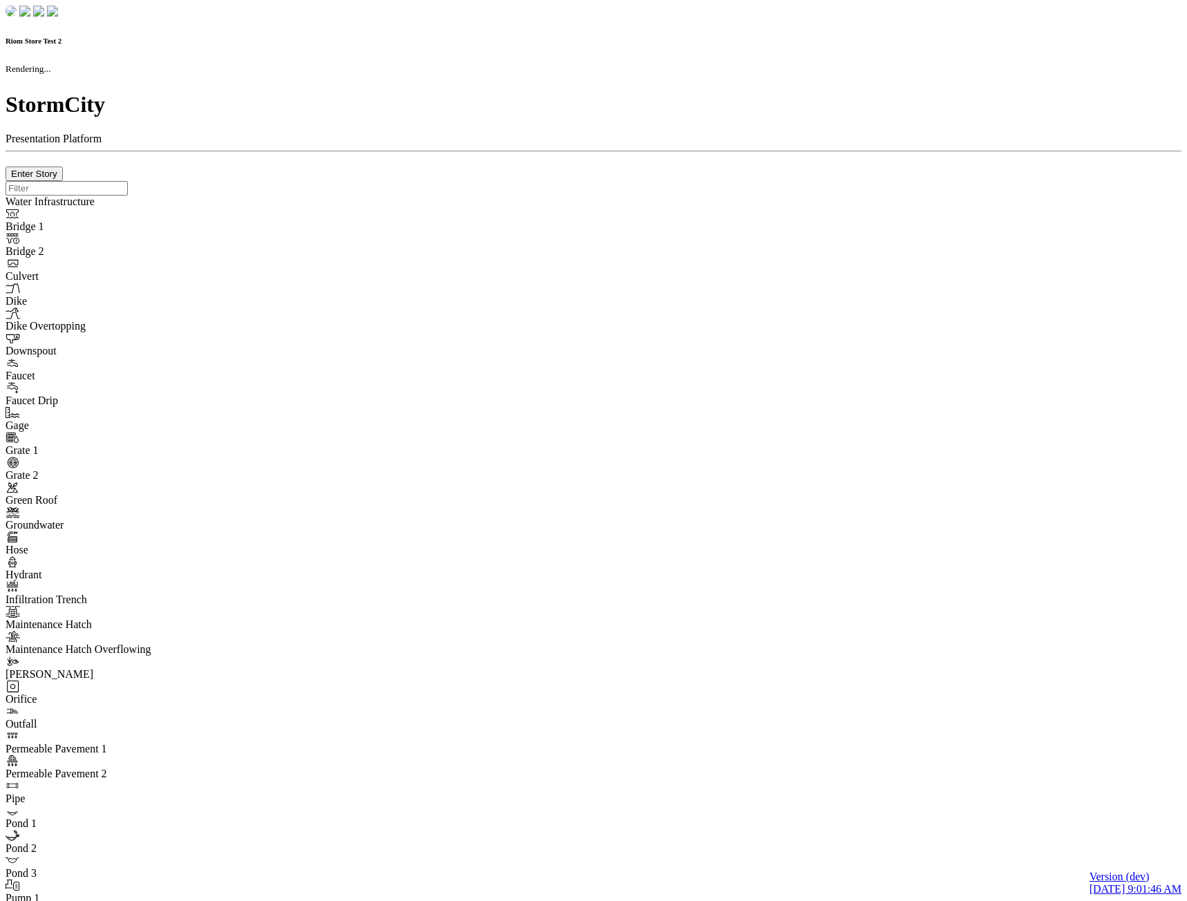
checkbox input "true"
select select "CIRCLE"
type input "7"
checkbox input "true"
type input "0"
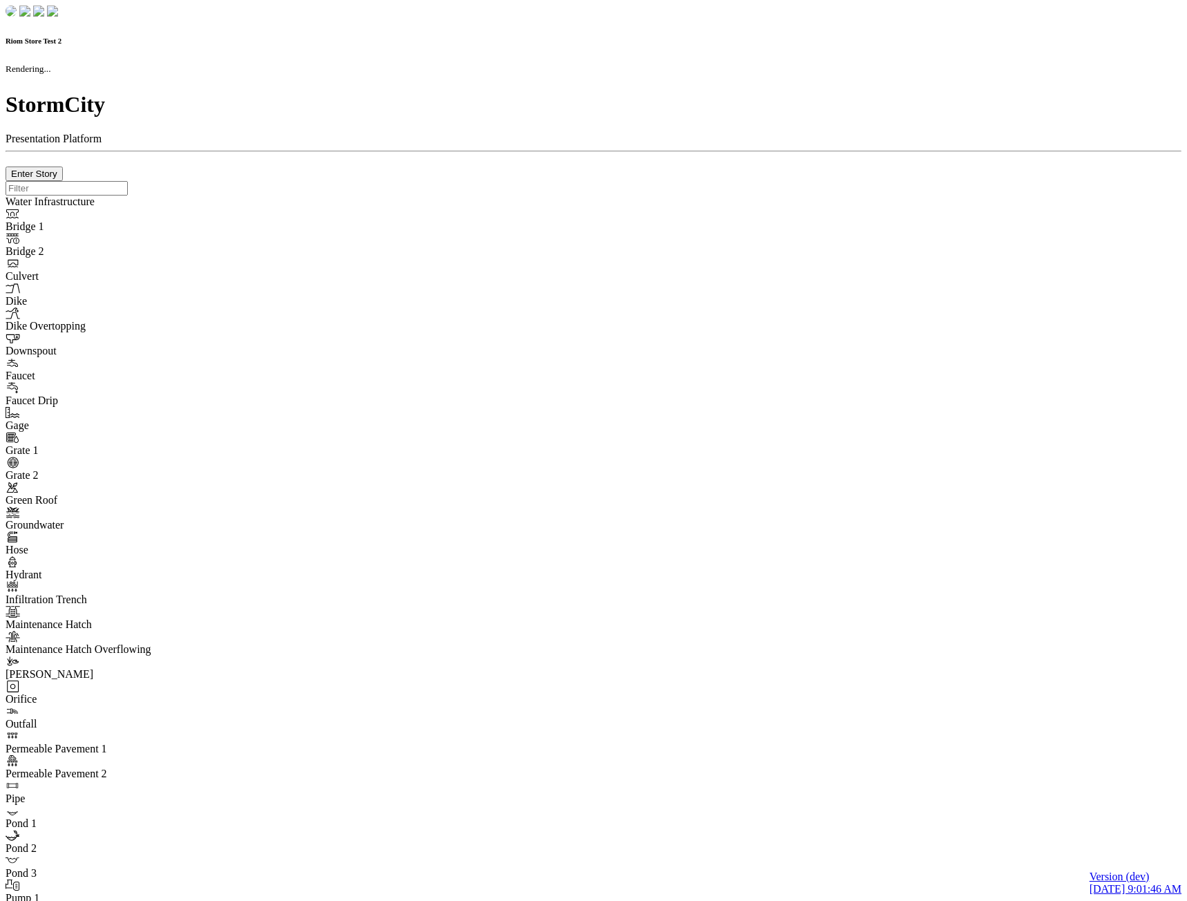
type textarea "<i class="far fa-building"></i>"
select select "None"
type input "7"
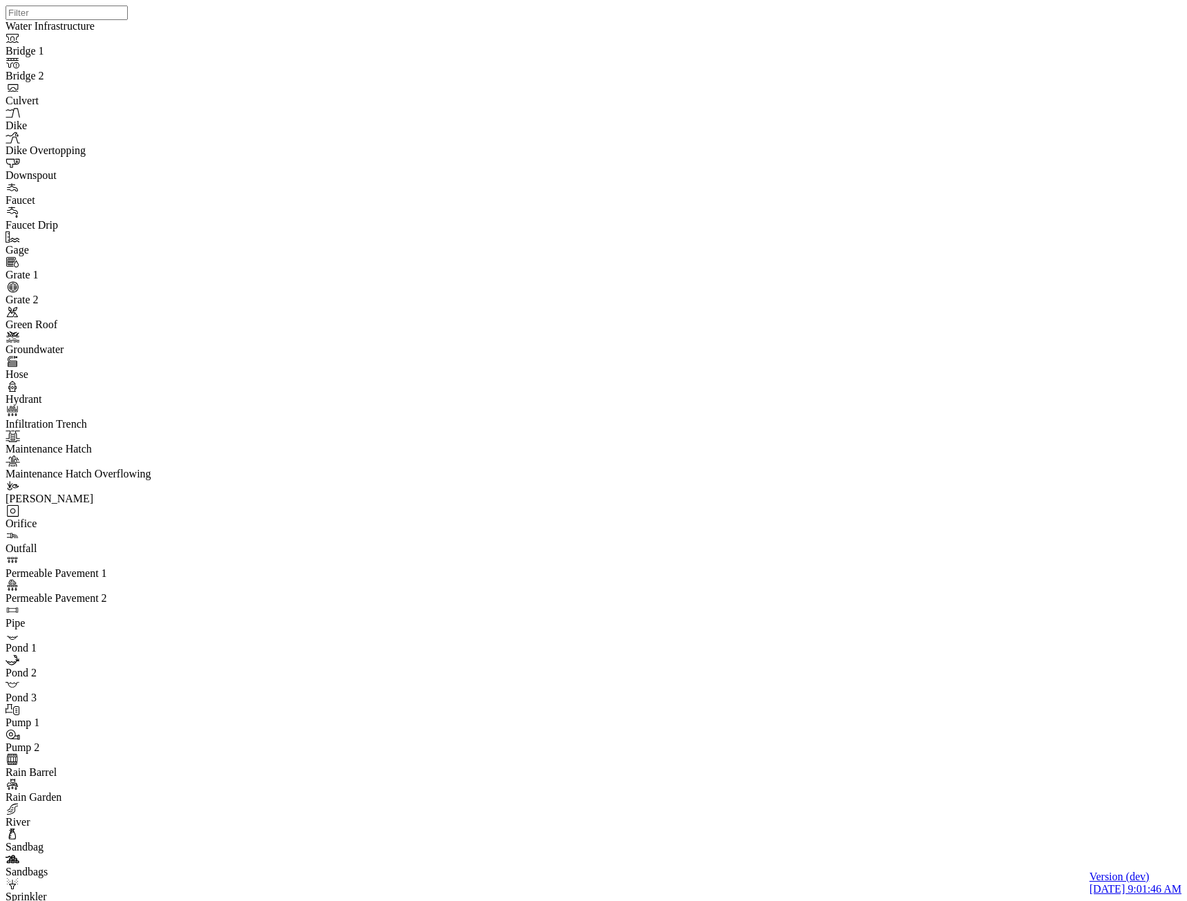
click at [711, 309] on div "JC JC JC JC JC JC" at bounding box center [599, 432] width 1187 height 865
click at [724, 571] on div "JC JC JC JC JC JC" at bounding box center [599, 432] width 1187 height 865
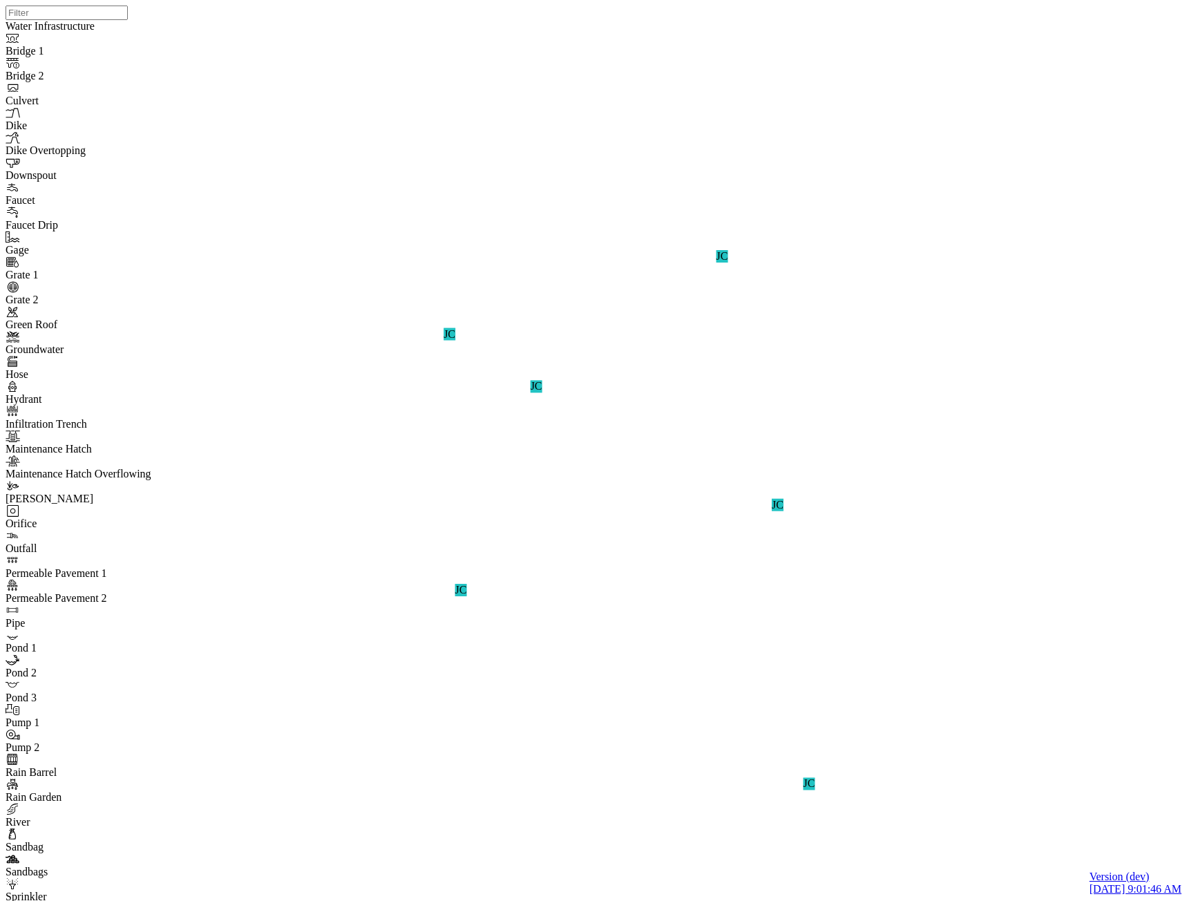
click at [566, 457] on div "JC JC JC JC JC JC" at bounding box center [599, 432] width 1187 height 865
click at [693, 260] on div "JC JC JC JC JC JC" at bounding box center [599, 432] width 1187 height 865
